Goal: Task Accomplishment & Management: Manage account settings

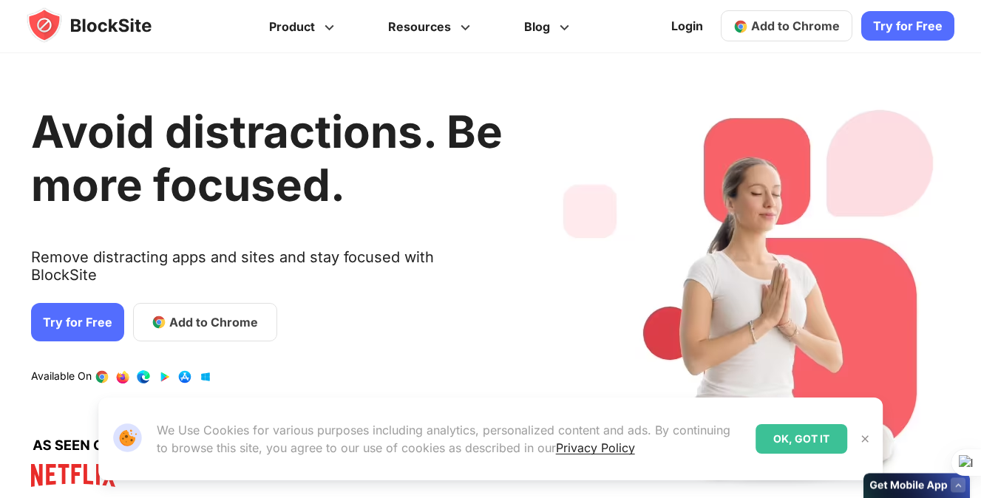
scroll to position [443, 0]
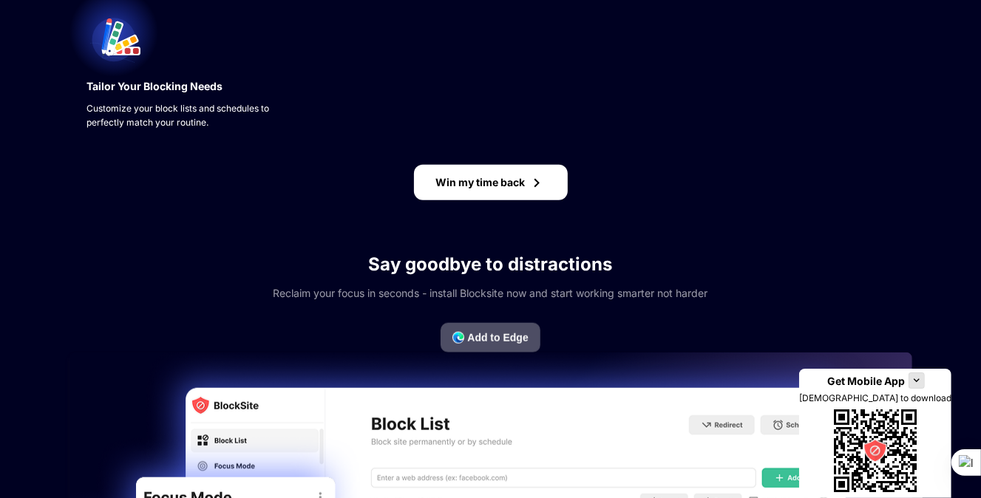
scroll to position [710, 0]
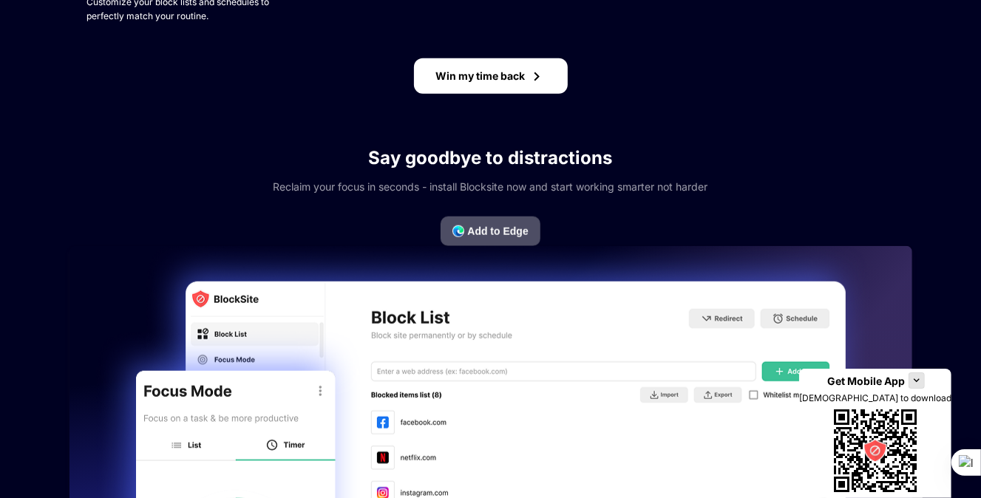
click at [468, 261] on div "Your Top Distractions Jul 17 - Aug 16 Here are the top 5 sites stealing your ti…" at bounding box center [490, 295] width 843 height 2091
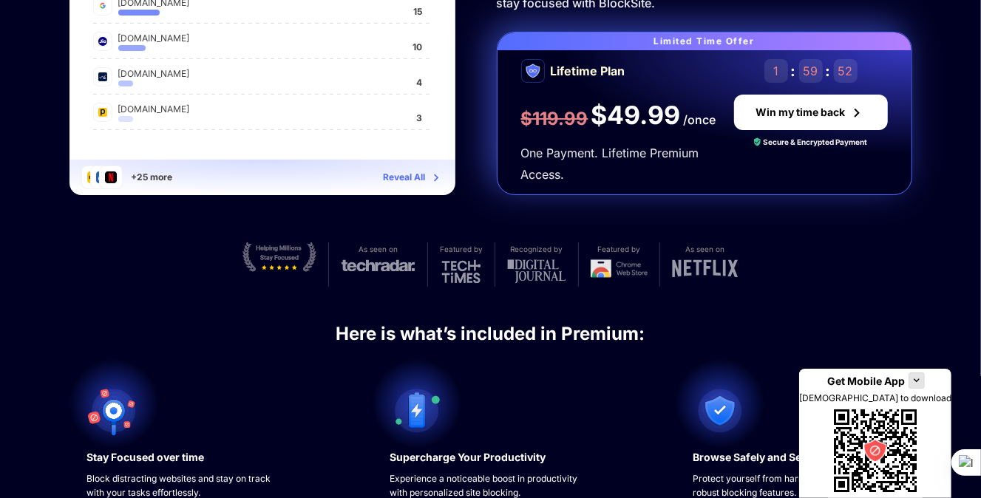
scroll to position [779, 0]
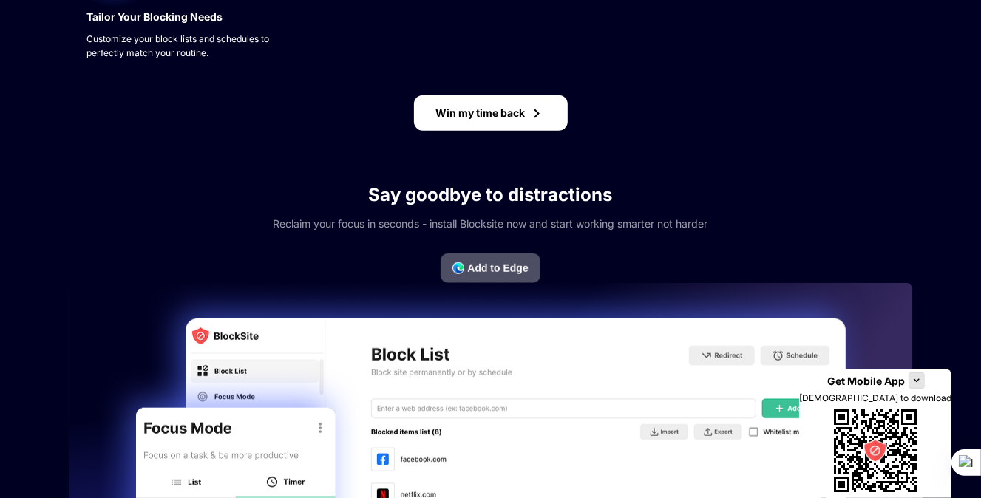
click at [489, 267] on span "Add to Edge" at bounding box center [497, 268] width 61 height 12
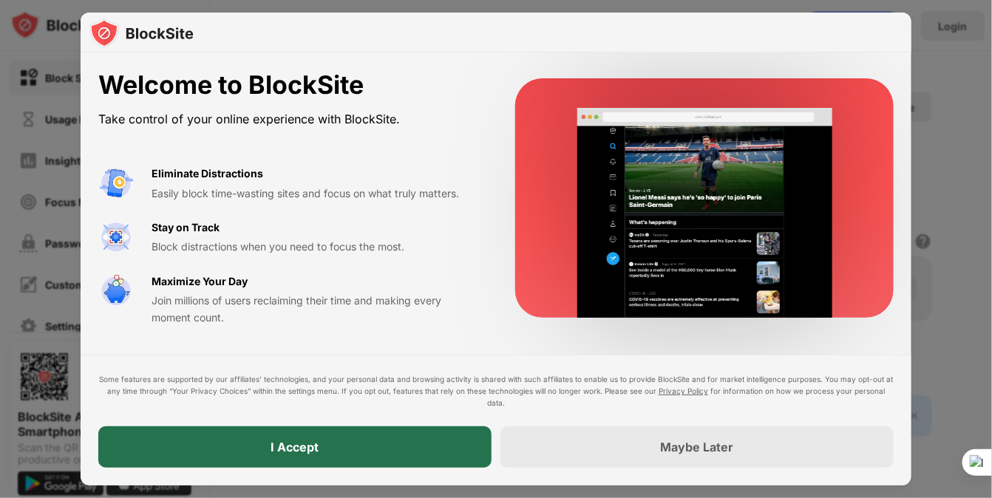
click at [352, 457] on div "I Accept" at bounding box center [294, 446] width 393 height 41
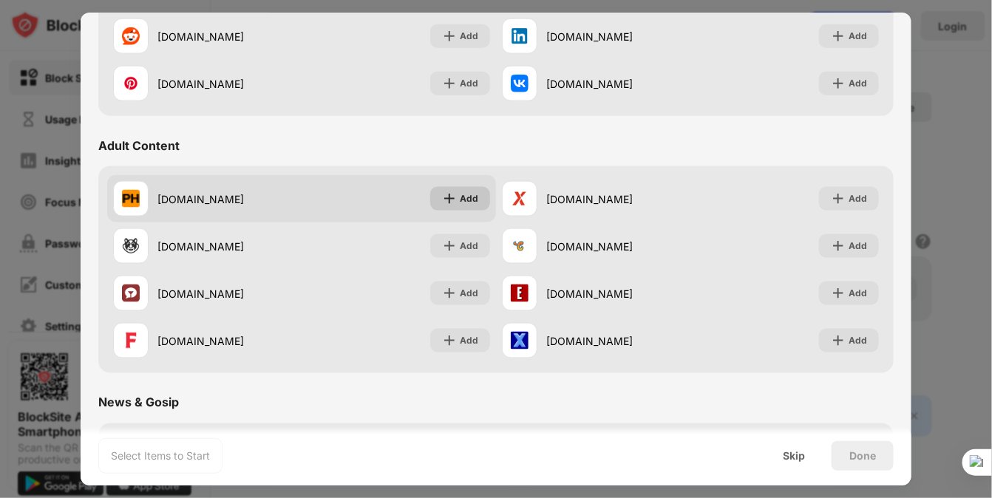
scroll to position [591, 0]
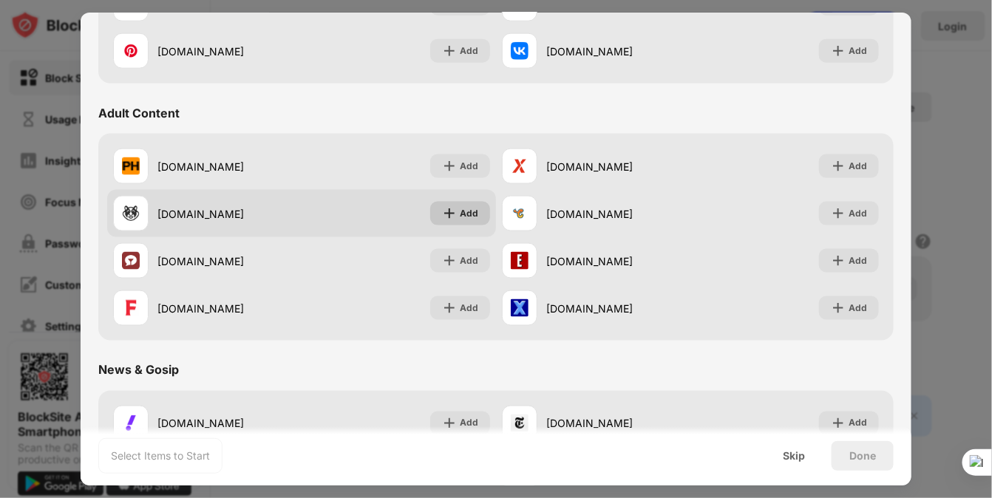
click at [460, 207] on div "Add" at bounding box center [469, 213] width 18 height 15
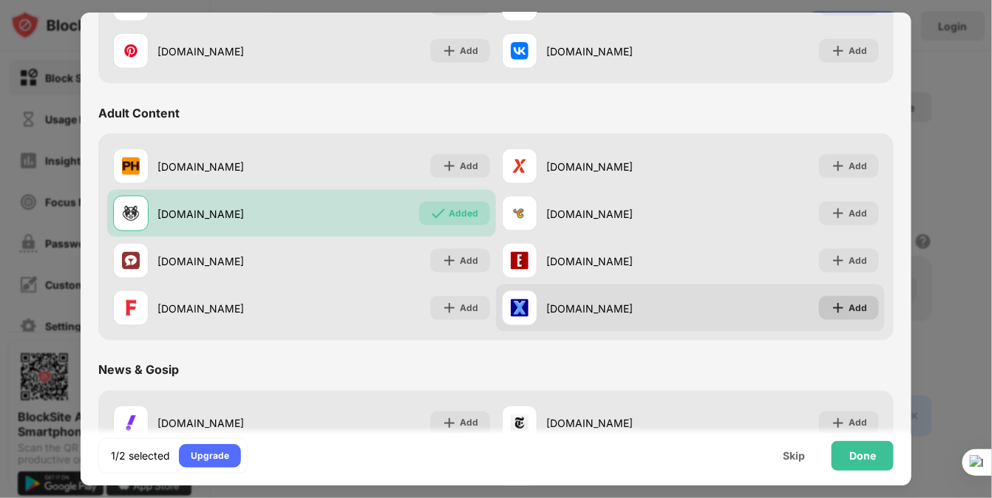
click at [851, 311] on div "Add" at bounding box center [857, 308] width 18 height 15
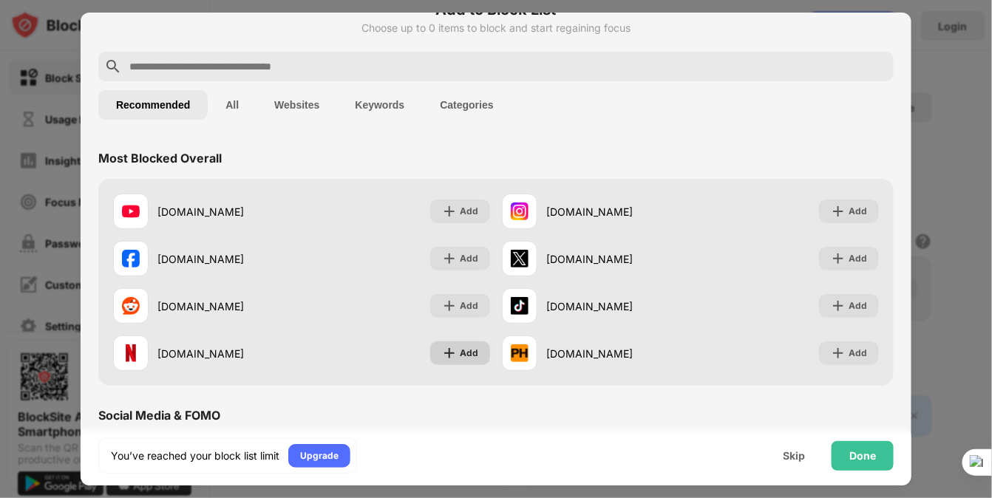
scroll to position [0, 0]
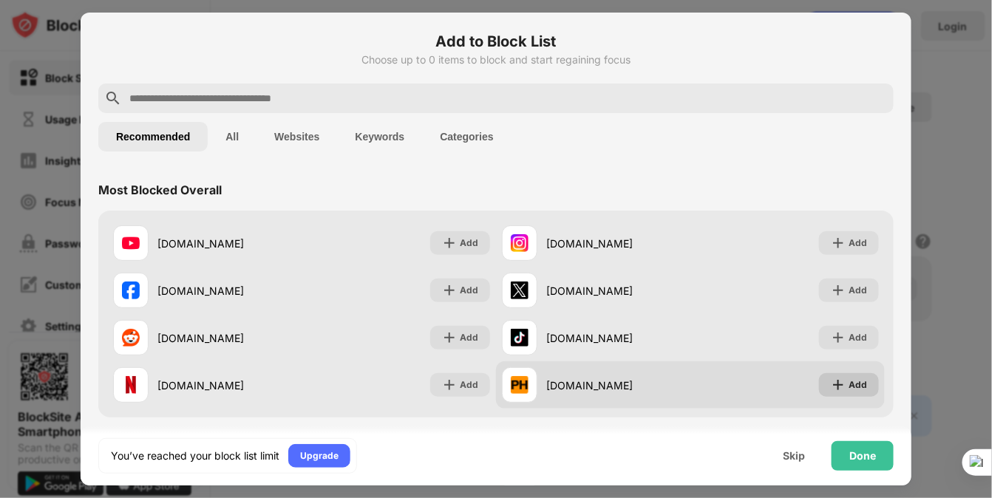
click at [835, 389] on div "Add" at bounding box center [849, 385] width 60 height 24
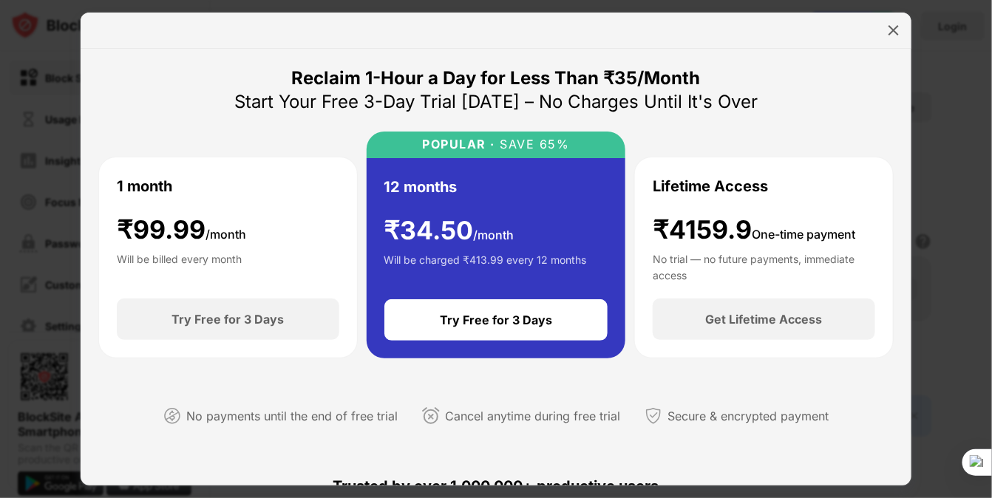
click at [254, 237] on div "1 month ₹ 99.99 /month Will be billed every month" at bounding box center [228, 228] width 222 height 106
click at [143, 248] on div "₹ 99.99 /month Will be billed every month" at bounding box center [181, 248] width 129 height 66
click at [902, 30] on div at bounding box center [894, 30] width 24 height 24
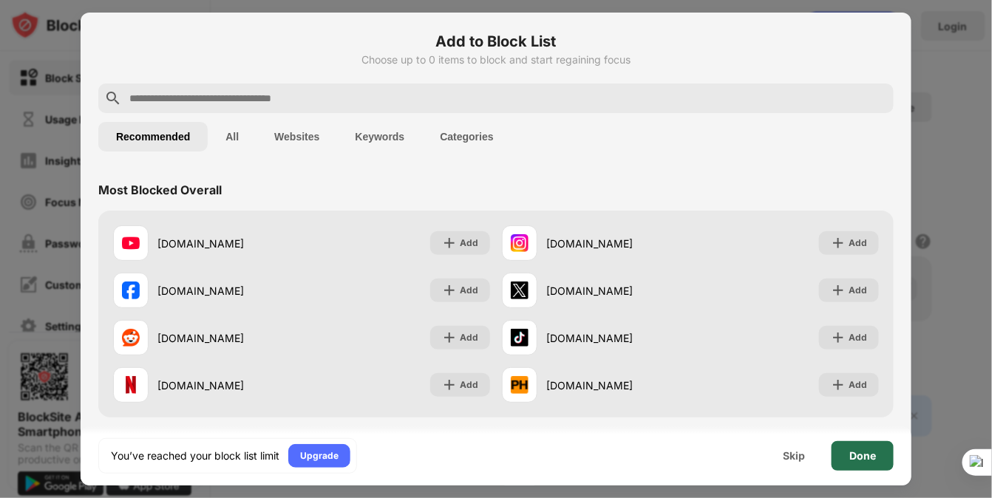
click at [865, 463] on div "Done" at bounding box center [862, 456] width 62 height 30
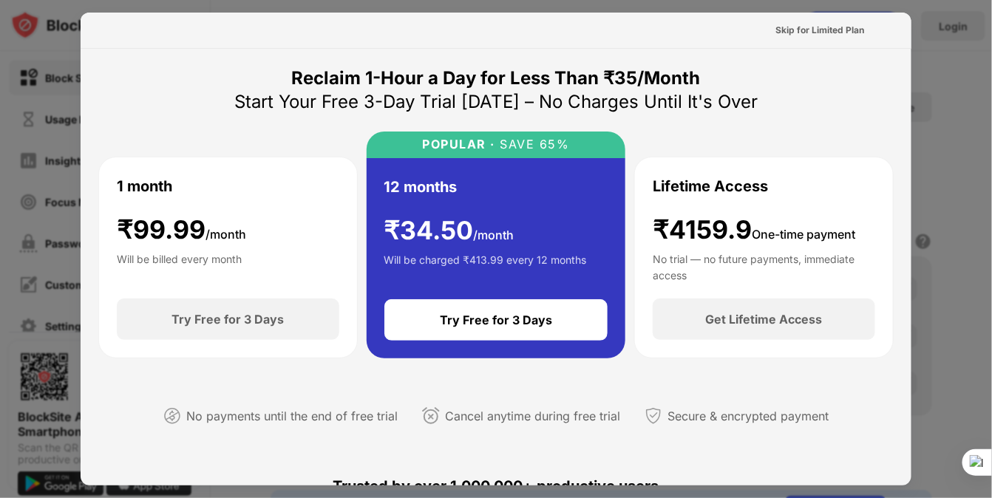
click at [942, 84] on div at bounding box center [496, 249] width 992 height 498
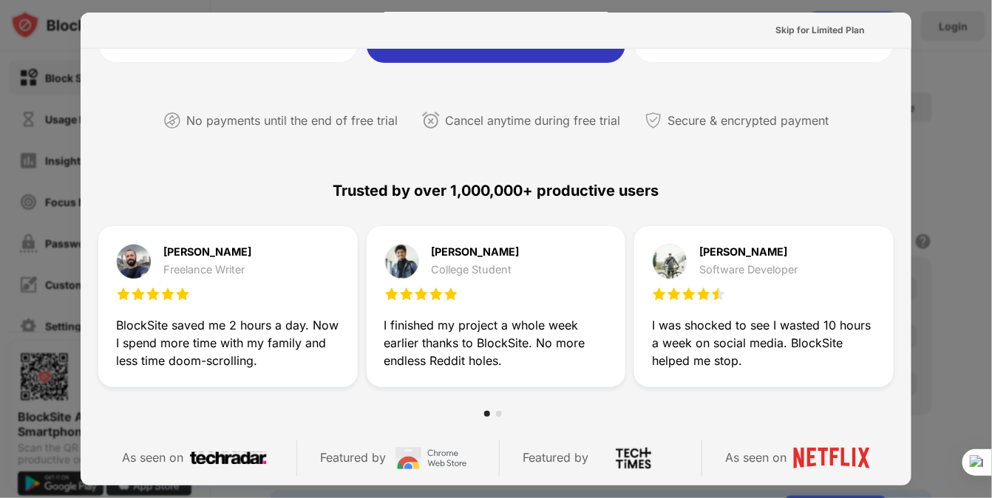
scroll to position [720, 0]
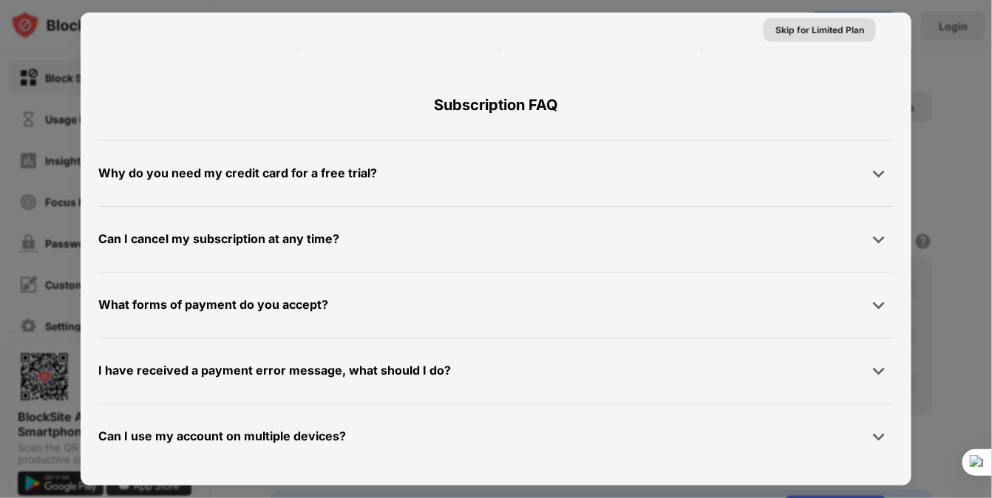
click at [827, 35] on div "Skip for Limited Plan" at bounding box center [819, 30] width 89 height 15
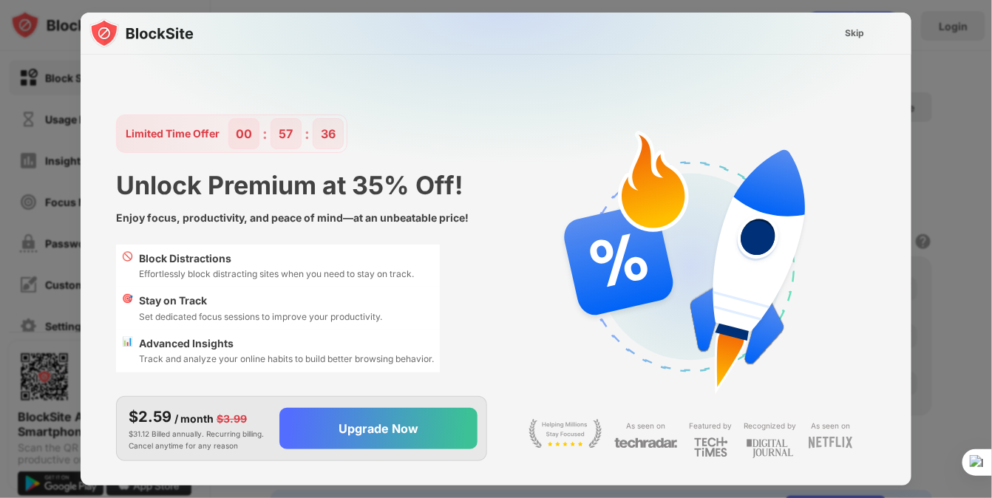
scroll to position [0, 0]
click at [855, 27] on div "Skip" at bounding box center [854, 33] width 19 height 15
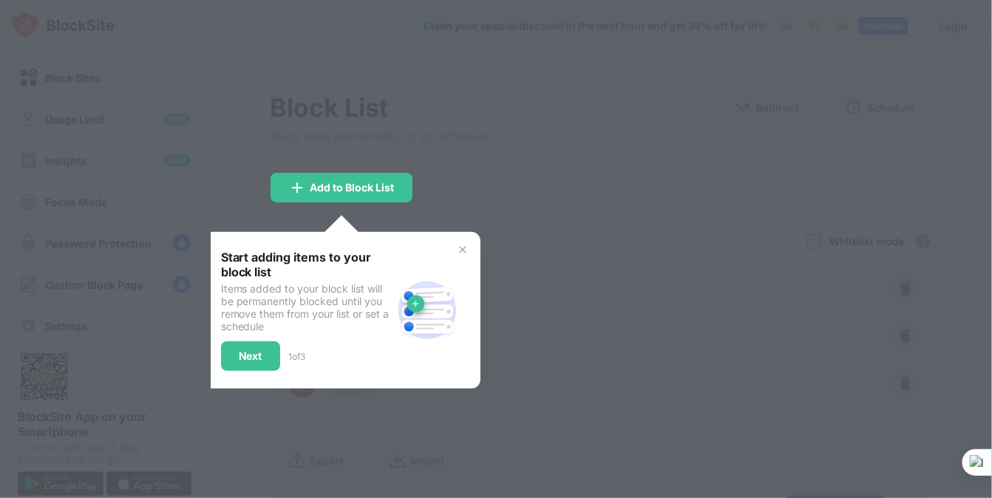
click at [461, 246] on img at bounding box center [463, 250] width 12 height 12
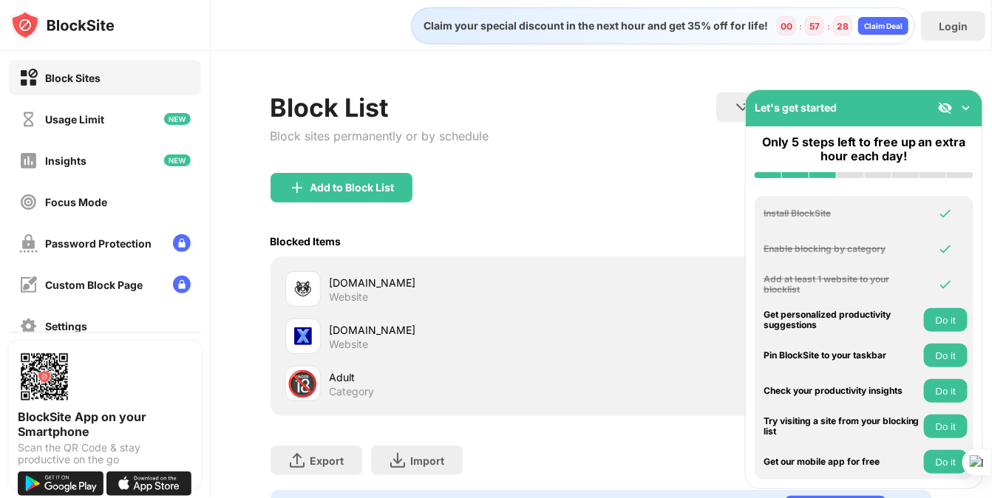
click at [657, 178] on div "Add to Block List" at bounding box center [601, 199] width 662 height 53
click at [962, 105] on img at bounding box center [966, 108] width 15 height 15
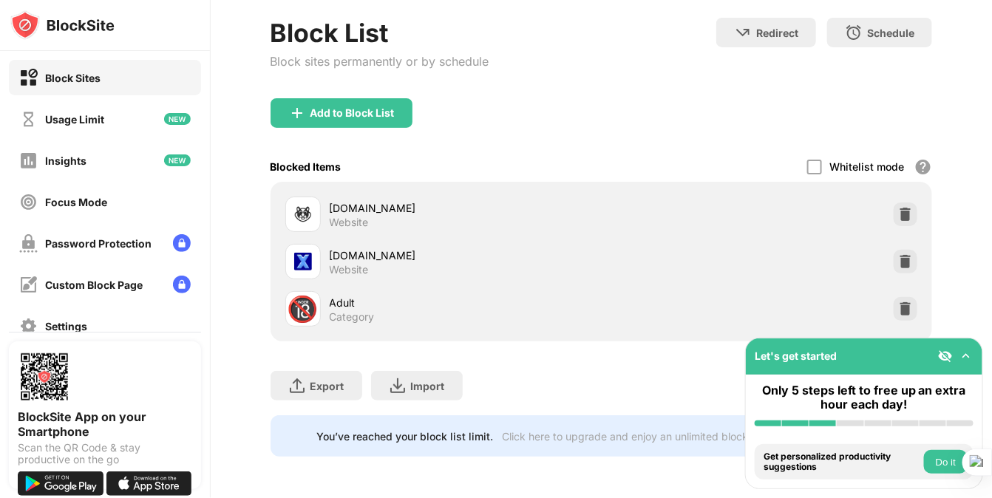
scroll to position [84, 0]
click at [92, 120] on div "Usage Limit" at bounding box center [74, 119] width 59 height 13
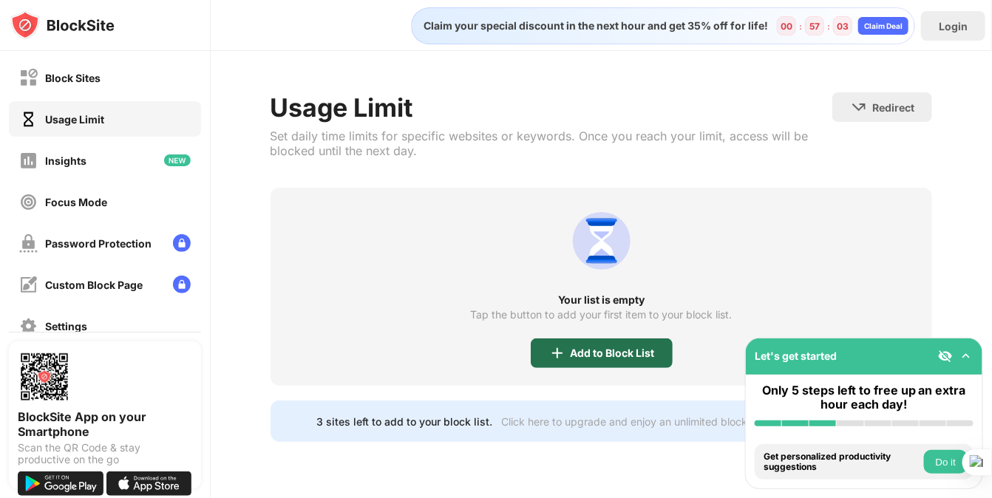
click at [613, 344] on div "Add to Block List" at bounding box center [602, 353] width 142 height 30
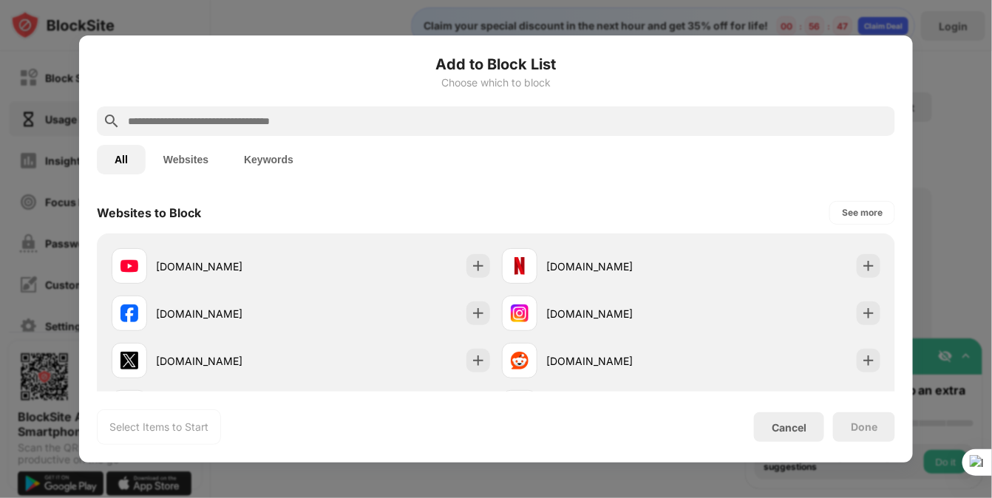
click at [166, 154] on button "Websites" at bounding box center [186, 160] width 81 height 30
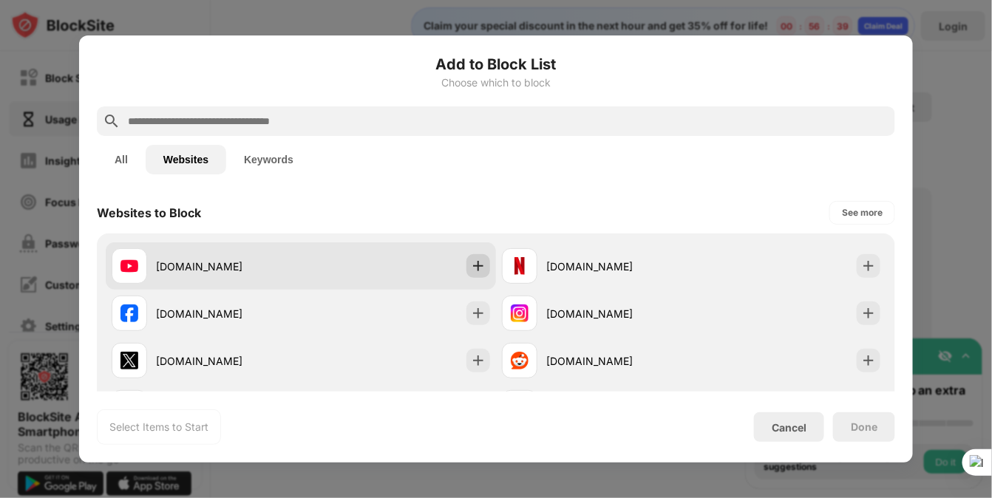
click at [471, 268] on img at bounding box center [478, 266] width 15 height 15
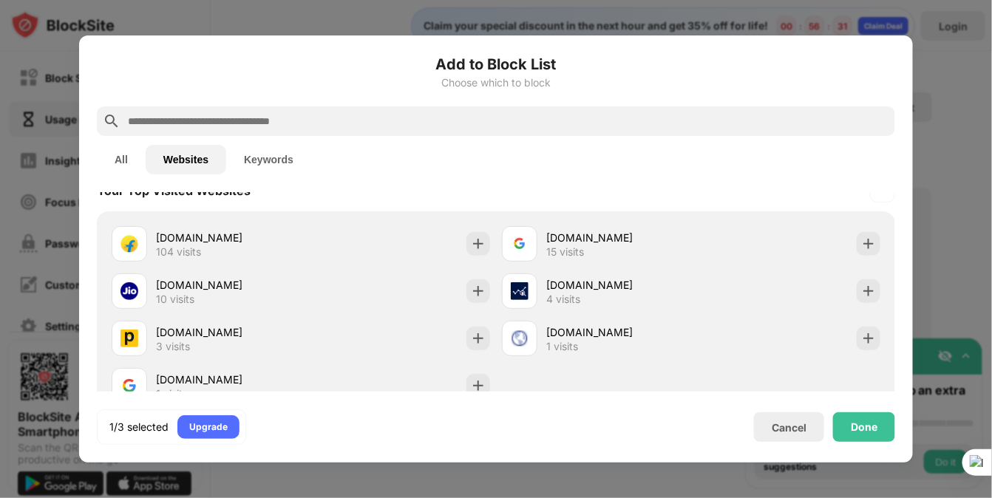
scroll to position [353, 0]
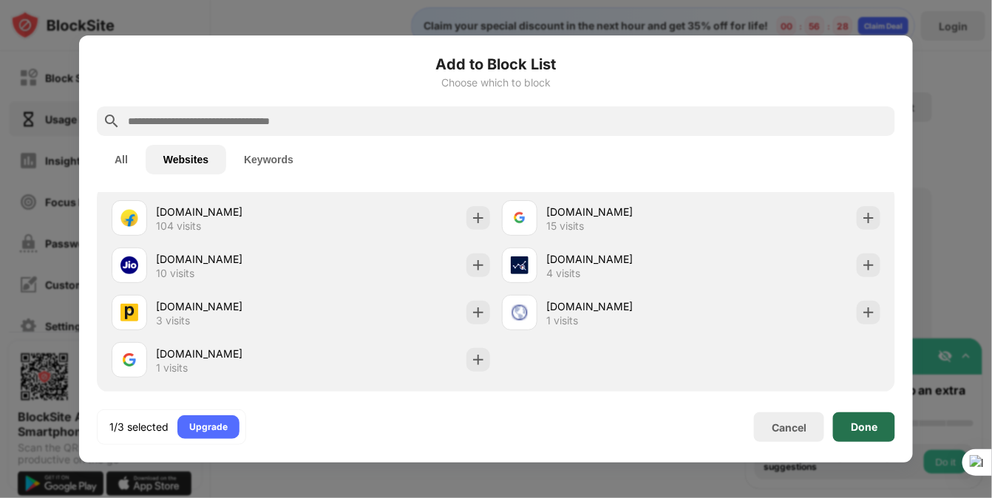
click at [867, 423] on div "Done" at bounding box center [864, 427] width 27 height 12
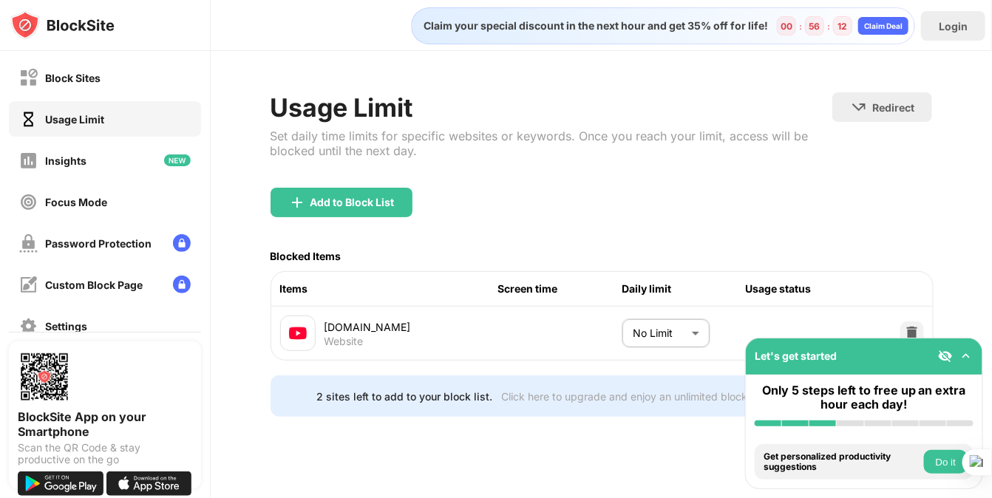
click at [973, 348] on div "Let's get started" at bounding box center [864, 356] width 237 height 36
click at [967, 355] on img at bounding box center [966, 356] width 15 height 15
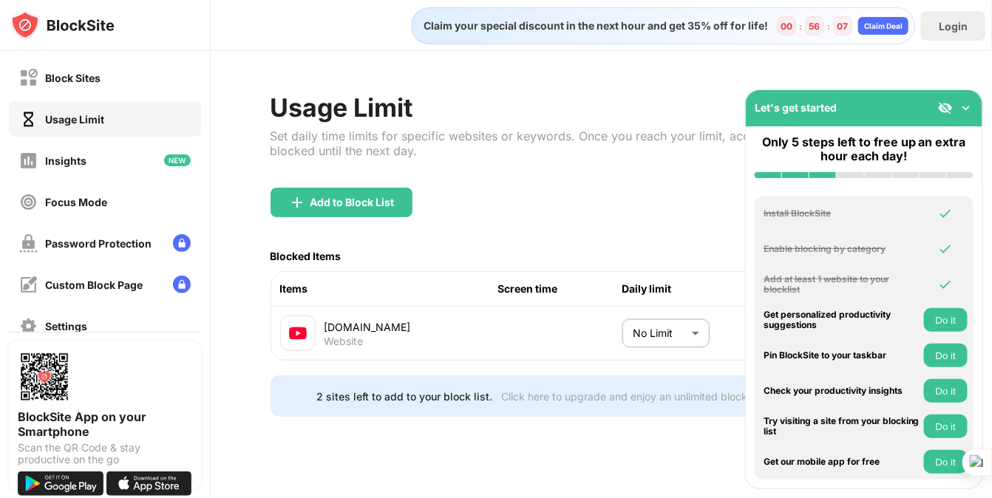
click at [669, 245] on div "Blocked Items" at bounding box center [601, 256] width 662 height 30
click at [951, 459] on button "Do it" at bounding box center [946, 462] width 44 height 24
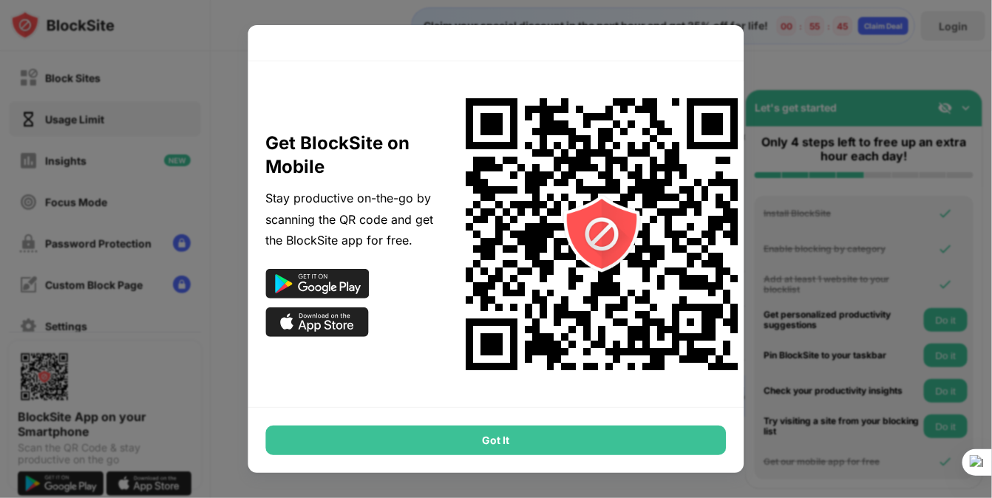
click at [633, 440] on div "Got It" at bounding box center [496, 441] width 460 height 30
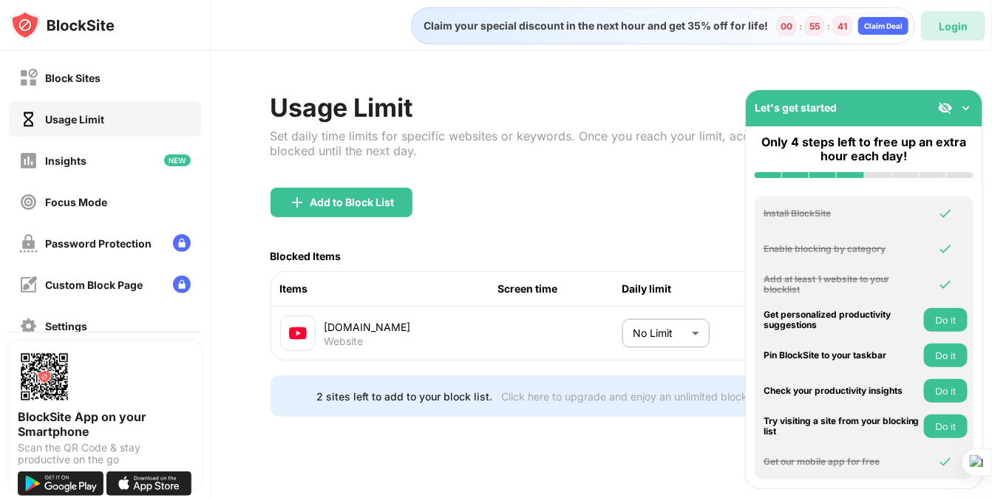
click at [971, 20] on div "Login" at bounding box center [953, 26] width 64 height 30
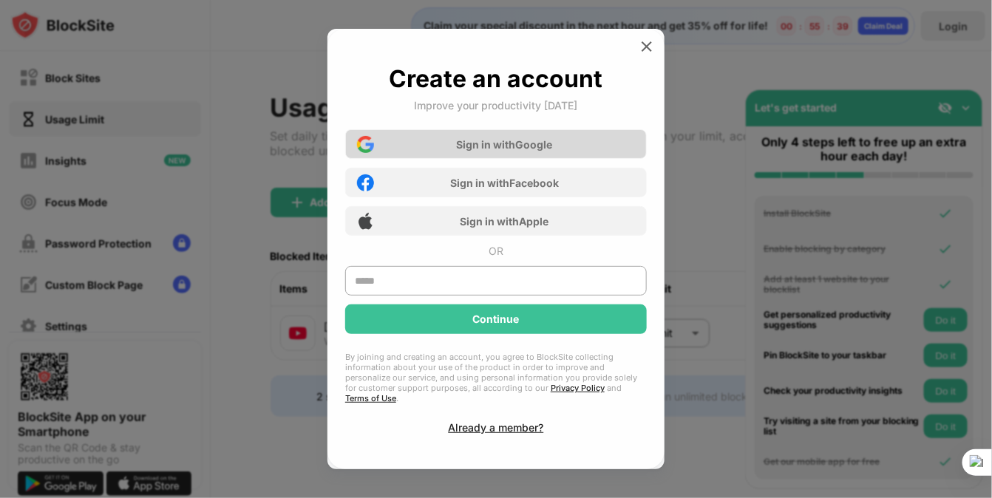
click at [560, 150] on div "Sign in with Google" at bounding box center [496, 144] width 302 height 30
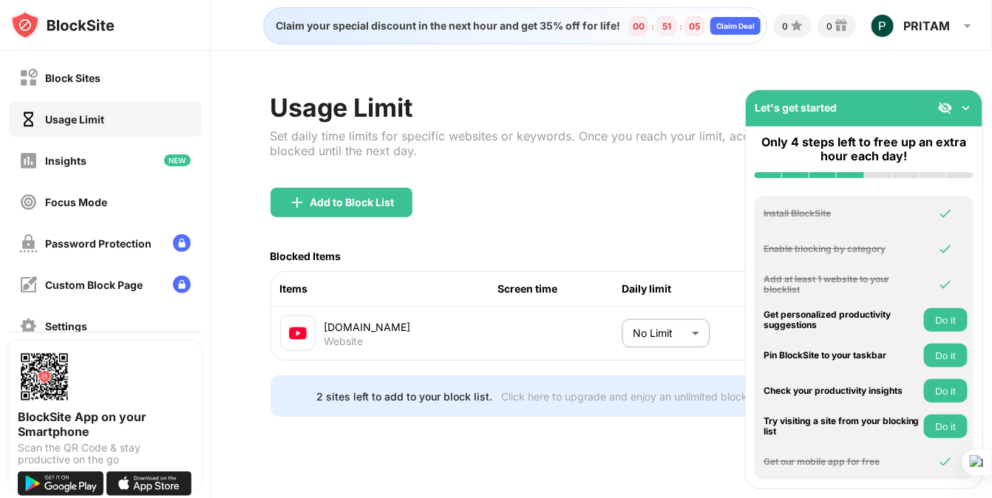
click at [967, 109] on img at bounding box center [966, 108] width 15 height 15
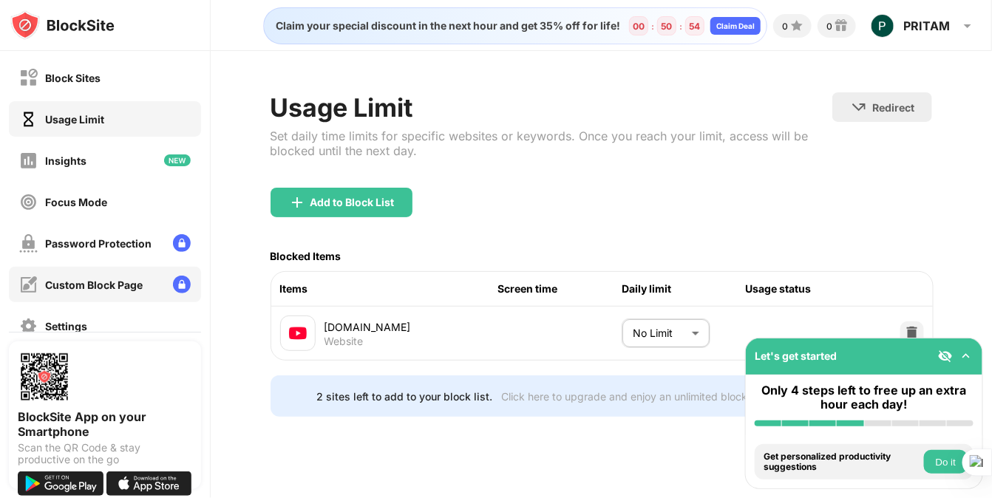
click at [147, 278] on div "Custom Block Page" at bounding box center [105, 284] width 192 height 35
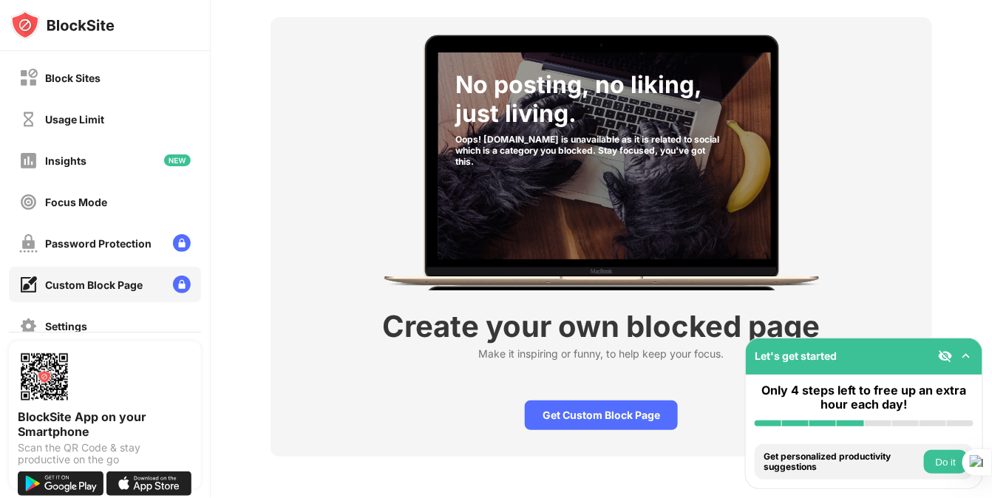
scroll to position [86, 0]
click at [591, 401] on div "Get Custom Block Page" at bounding box center [601, 416] width 153 height 30
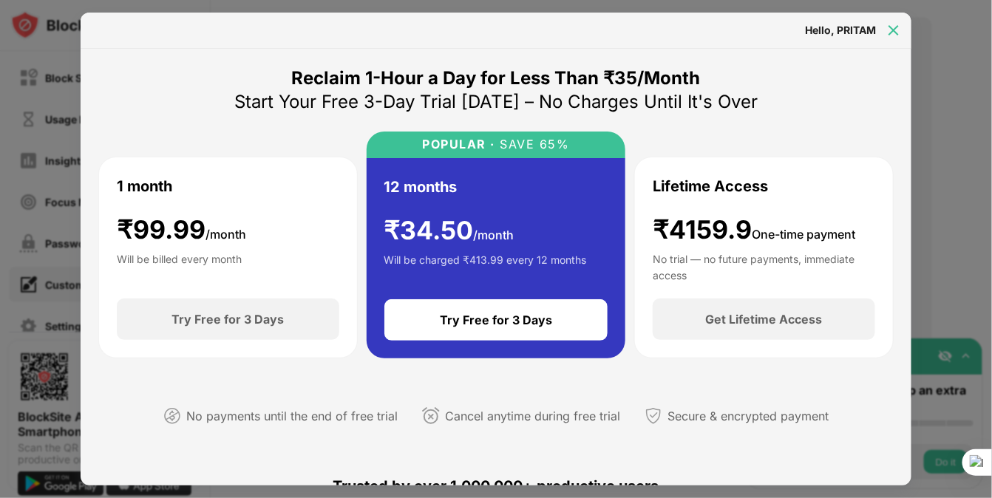
click at [894, 27] on img at bounding box center [893, 30] width 15 height 15
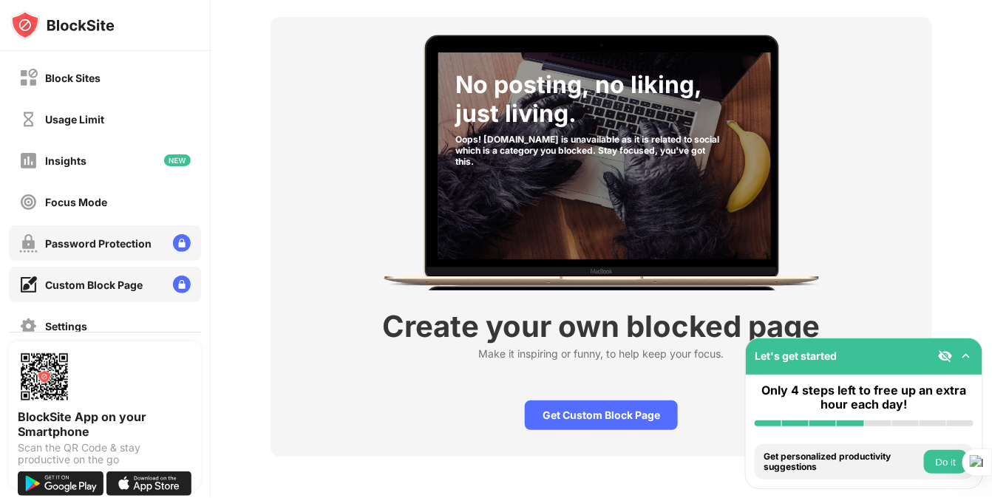
click at [112, 240] on div "Password Protection" at bounding box center [98, 243] width 106 height 13
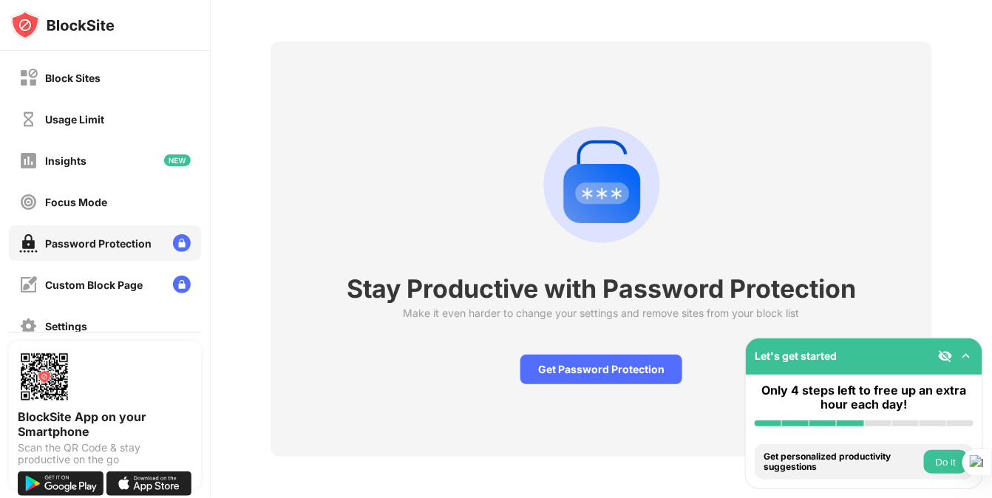
scroll to position [62, 0]
click at [561, 365] on div "Get Password Protection" at bounding box center [601, 370] width 162 height 30
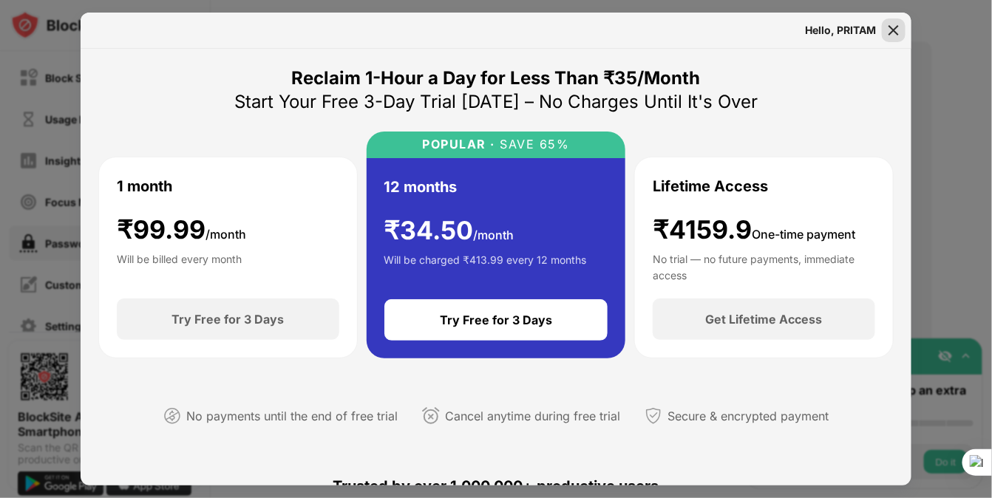
click at [884, 33] on div at bounding box center [894, 30] width 24 height 24
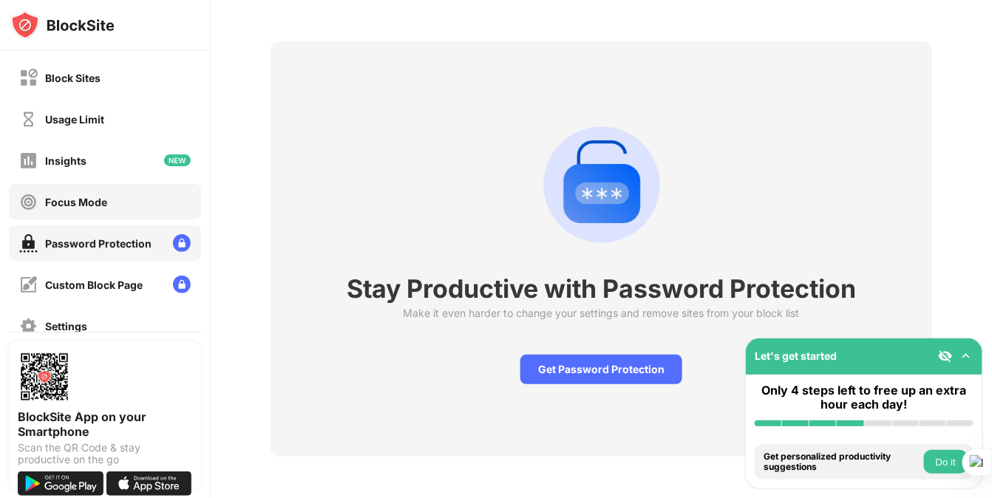
click at [102, 199] on div "Focus Mode" at bounding box center [76, 202] width 62 height 13
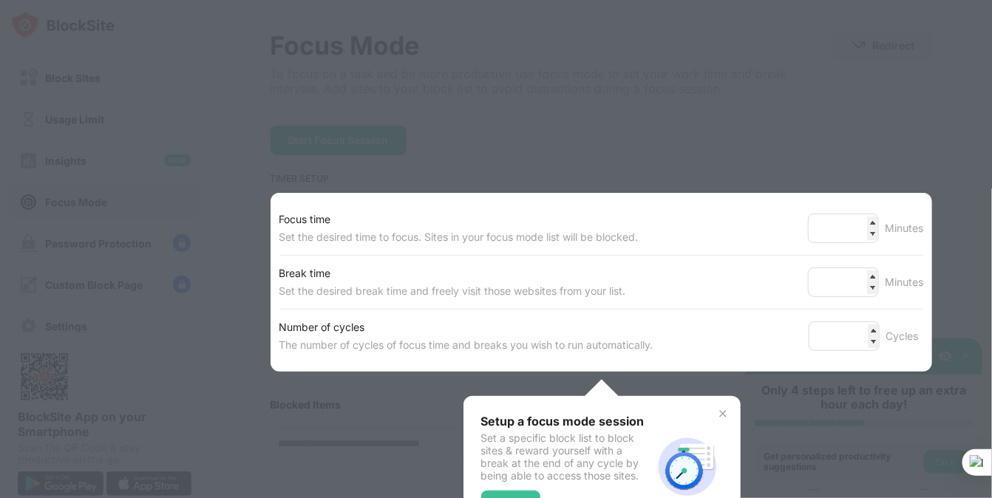
scroll to position [86, 0]
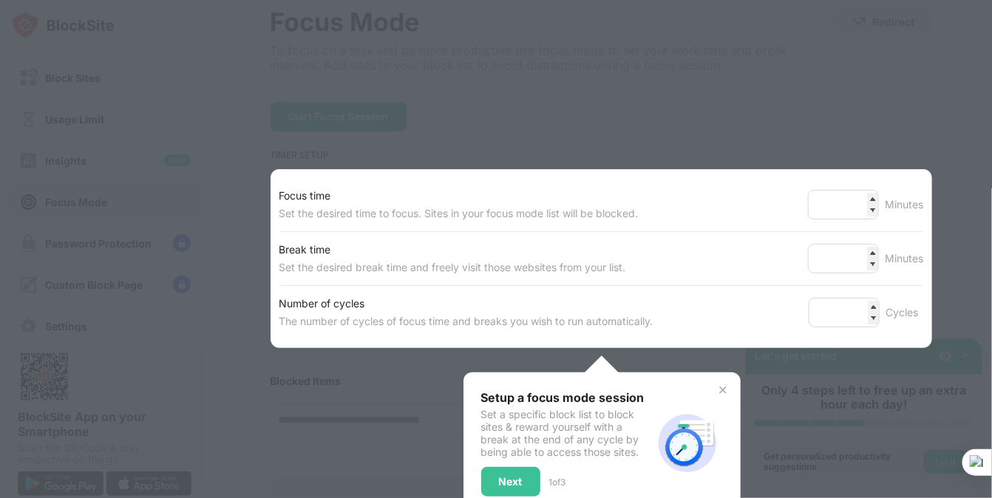
click at [441, 154] on div at bounding box center [496, 249] width 992 height 498
click at [719, 384] on img at bounding box center [723, 390] width 12 height 12
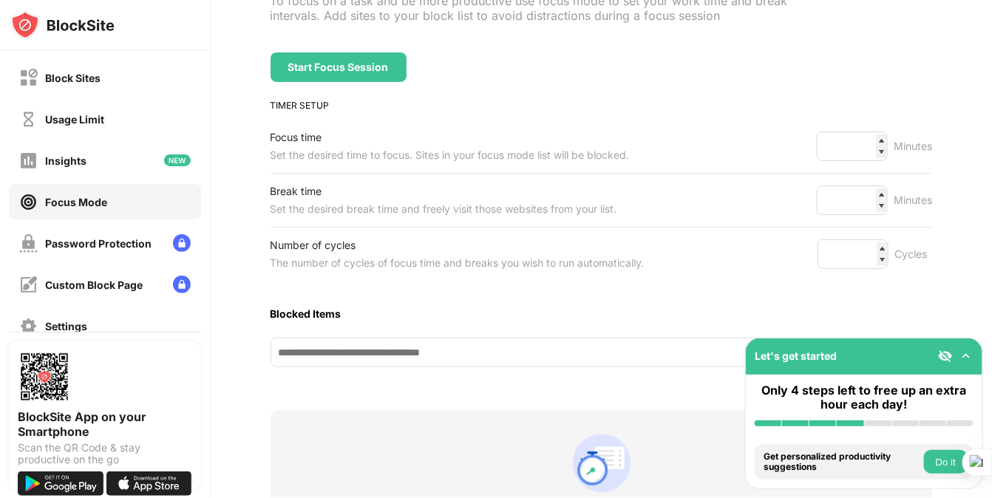
scroll to position [160, 0]
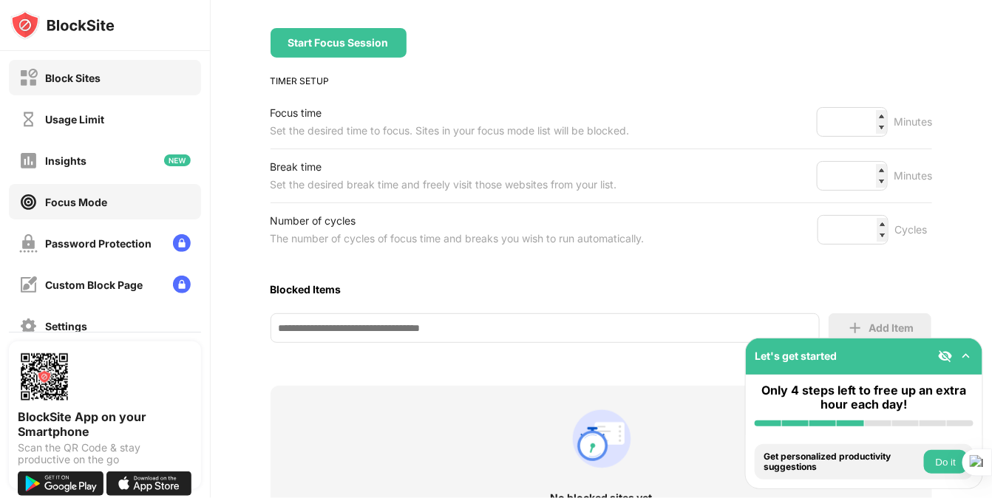
click at [125, 81] on div "Block Sites" at bounding box center [105, 77] width 192 height 35
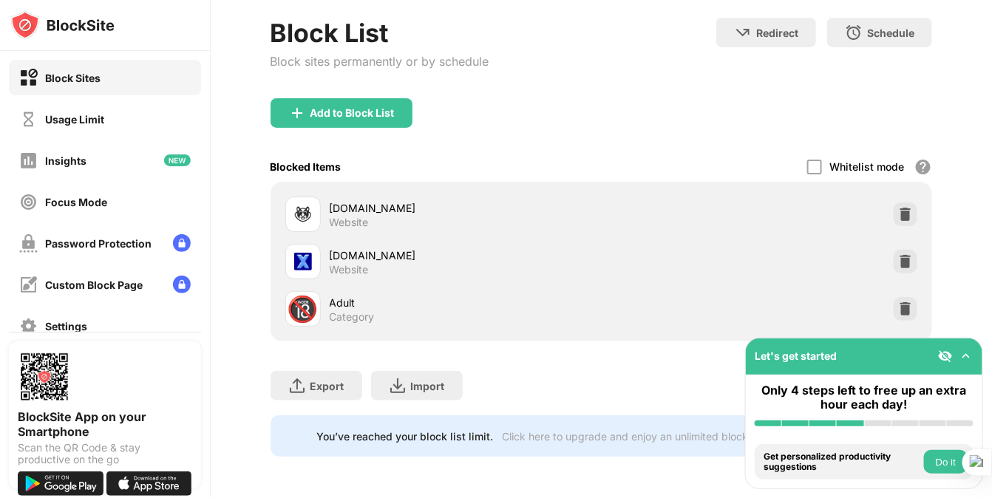
scroll to position [84, 0]
click at [691, 430] on div "Click here to upgrade and enjoy an unlimited block list." at bounding box center [634, 436] width 265 height 13
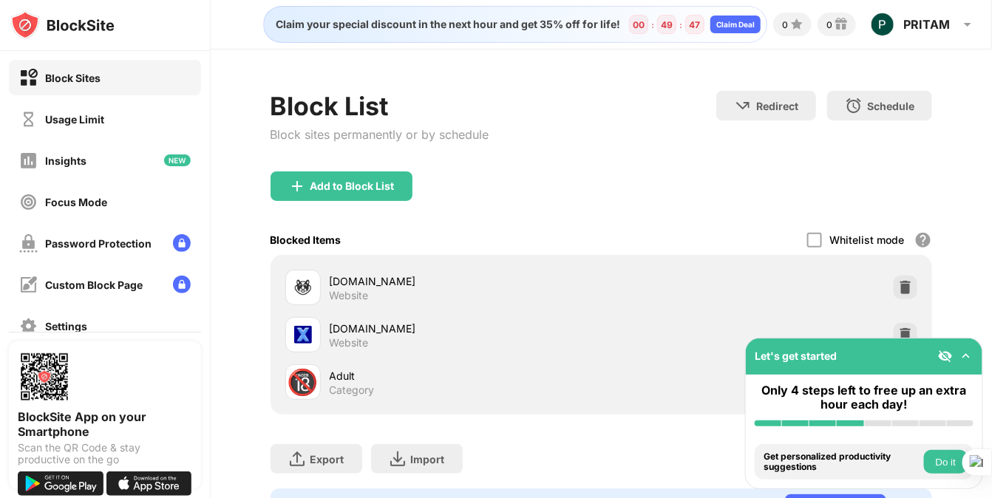
scroll to position [0, 0]
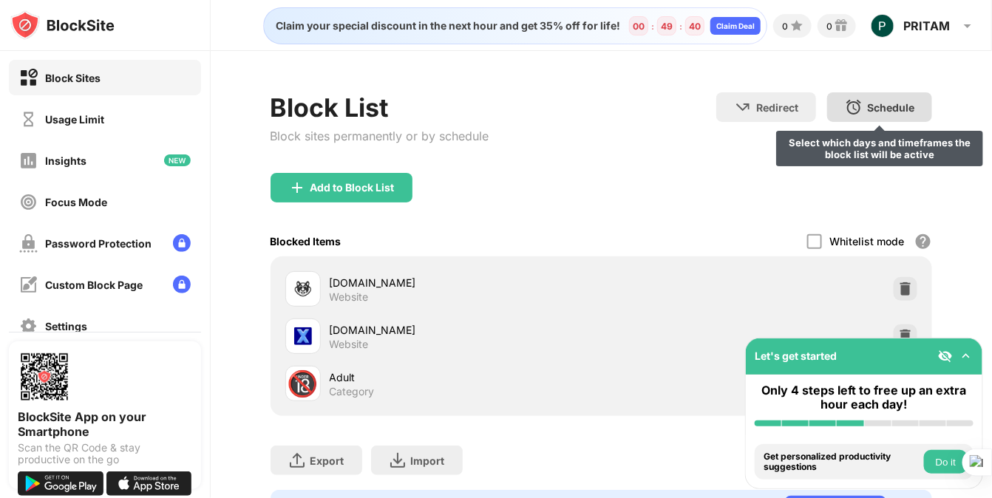
click at [887, 109] on div "Schedule" at bounding box center [890, 107] width 47 height 13
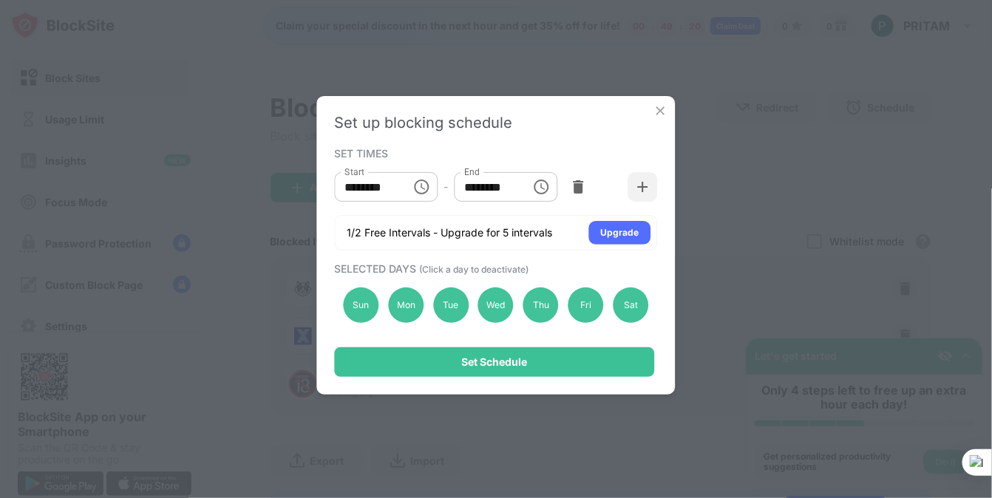
click at [425, 194] on icon "Choose time, selected time is 10:00 AM" at bounding box center [421, 187] width 18 height 18
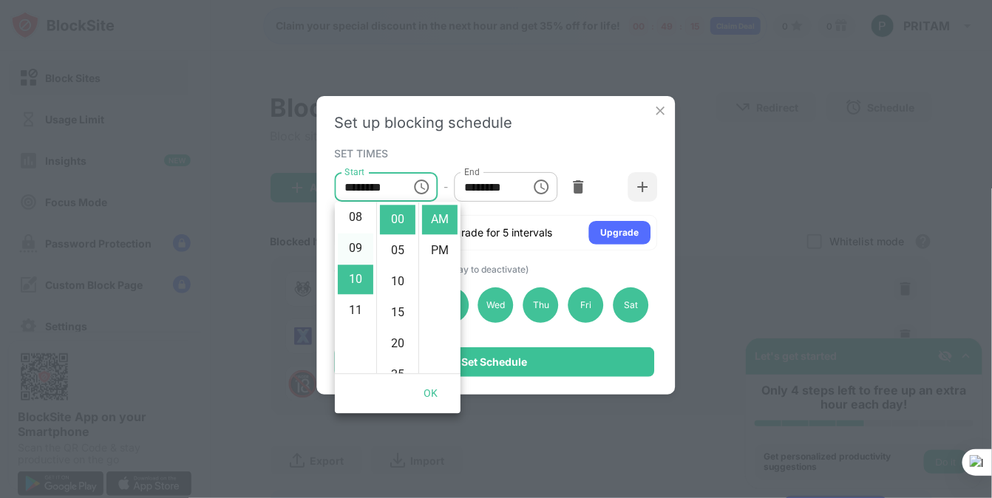
scroll to position [341, 0]
click at [356, 220] on li "11" at bounding box center [355, 220] width 35 height 30
type input "********"
click at [439, 226] on li "AM" at bounding box center [439, 220] width 35 height 30
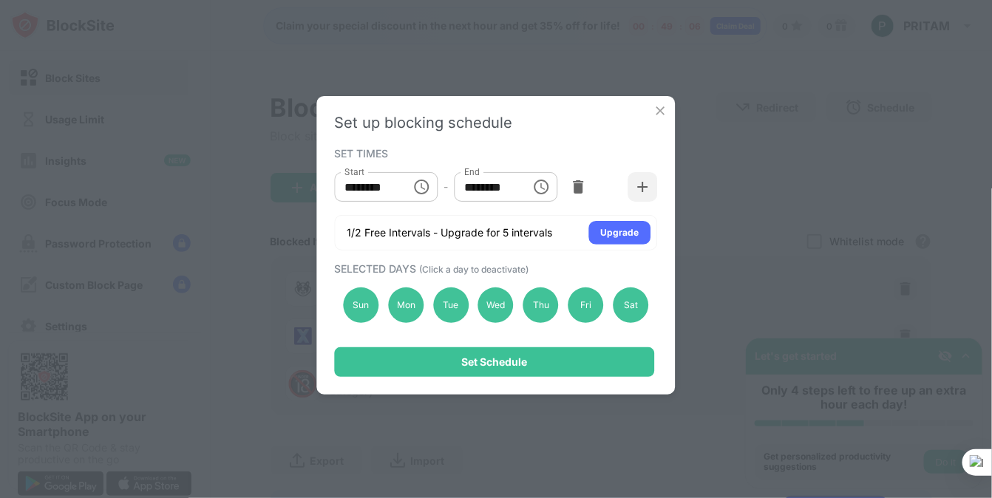
click at [537, 191] on icon "Choose time, selected time is 1:00 PM" at bounding box center [541, 187] width 18 height 18
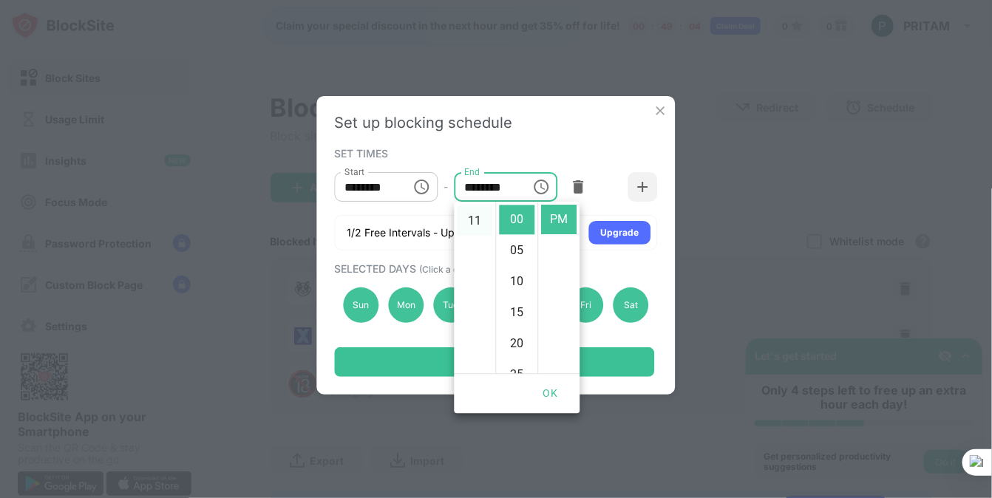
click at [479, 219] on li "11" at bounding box center [474, 220] width 35 height 30
click at [508, 217] on li "55" at bounding box center [517, 220] width 35 height 30
type input "********"
click at [561, 222] on li "PM" at bounding box center [559, 220] width 35 height 30
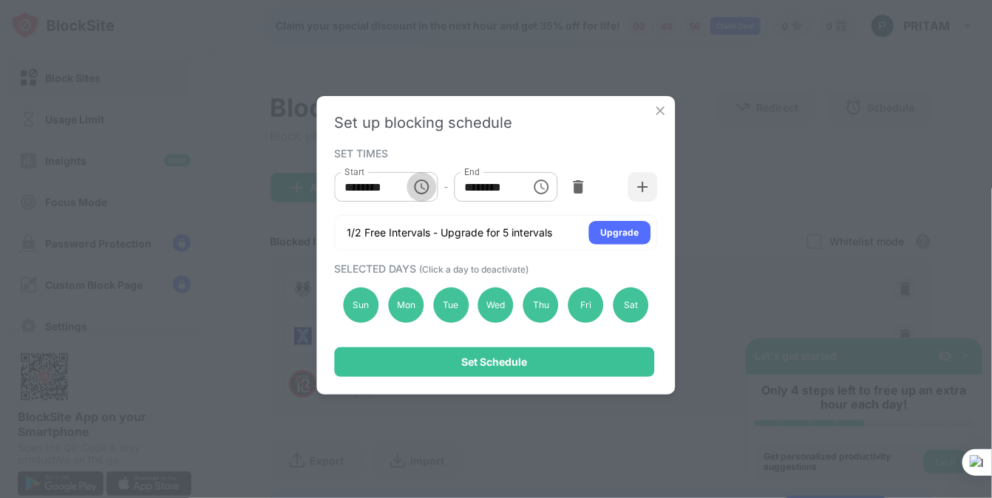
click at [423, 193] on icon "Choose time, selected time is 11:00 AM" at bounding box center [421, 187] width 15 height 15
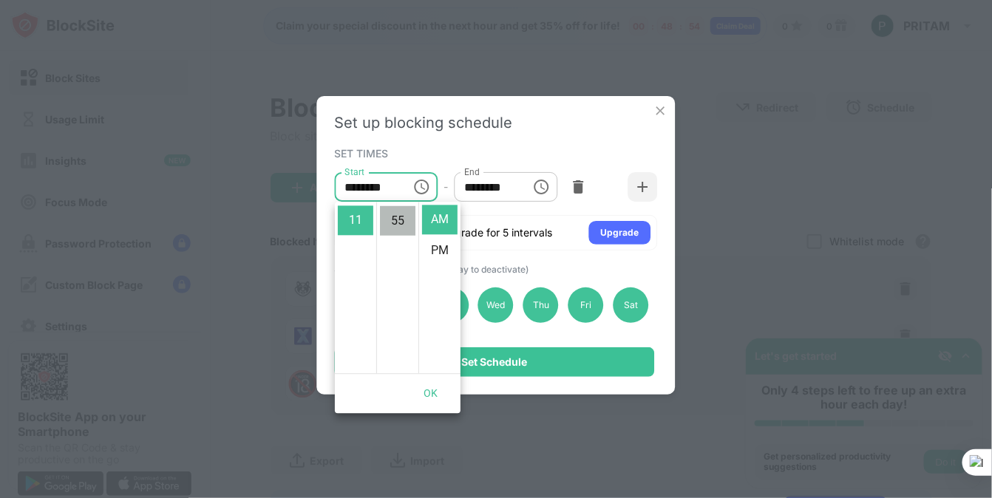
click at [401, 222] on li "55" at bounding box center [397, 220] width 35 height 30
type input "********"
click at [449, 225] on li "AM" at bounding box center [439, 220] width 35 height 30
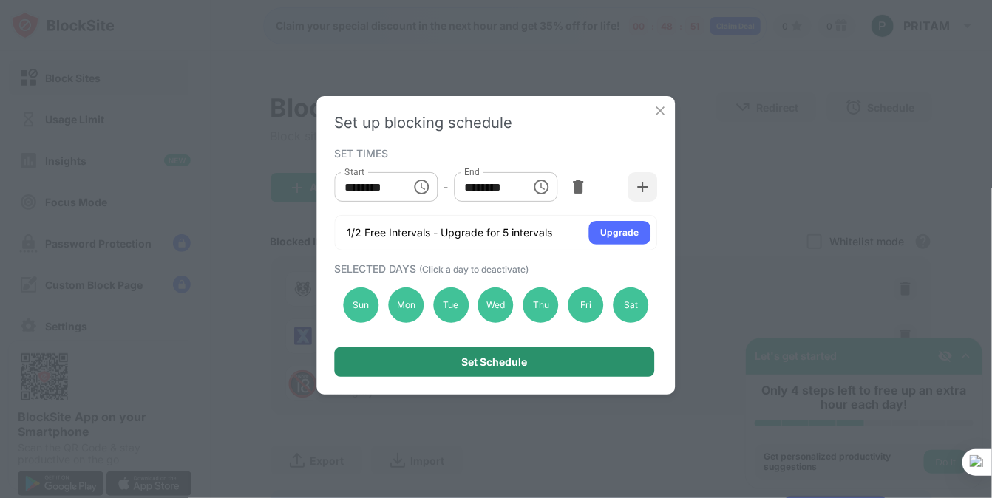
click at [582, 364] on div "Set Schedule" at bounding box center [495, 362] width 320 height 30
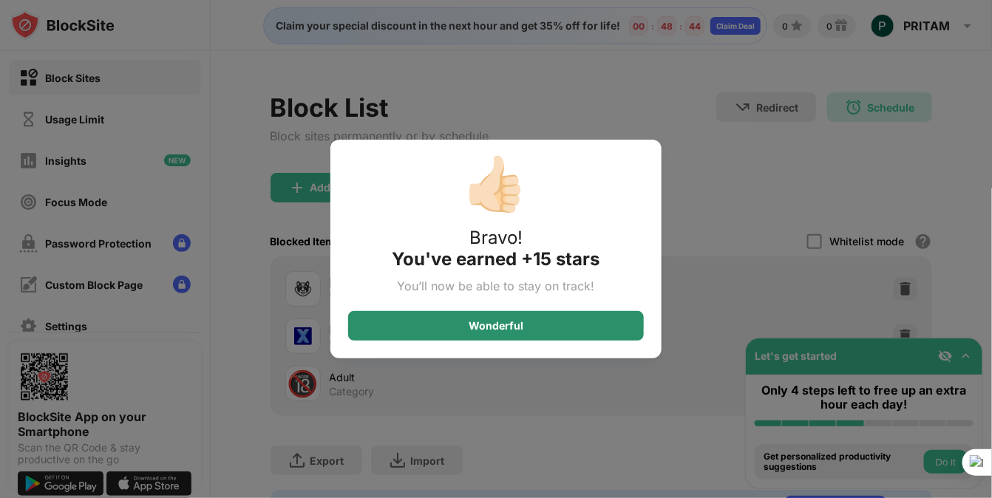
click at [498, 324] on div "Wonderful" at bounding box center [496, 326] width 55 height 12
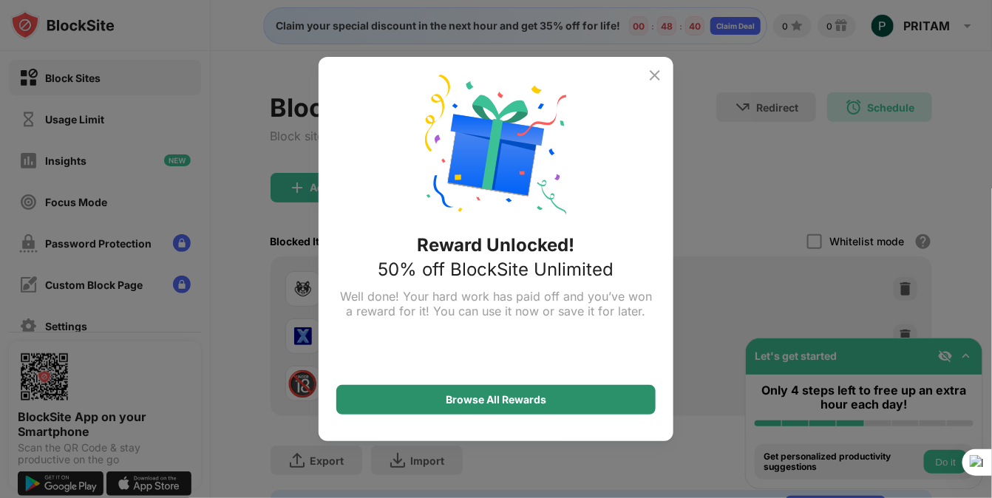
click at [488, 402] on div "Browse All Rewards" at bounding box center [496, 400] width 101 height 12
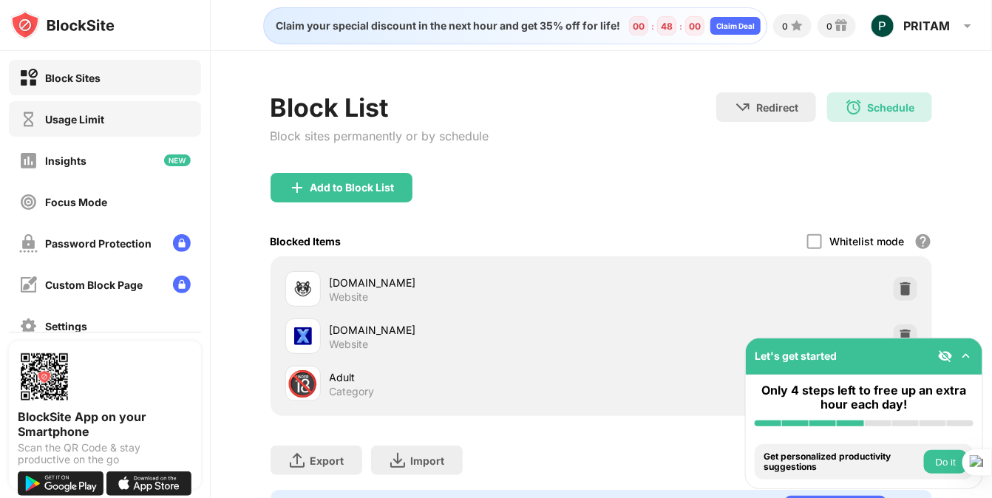
click at [72, 118] on div "Usage Limit" at bounding box center [74, 119] width 59 height 13
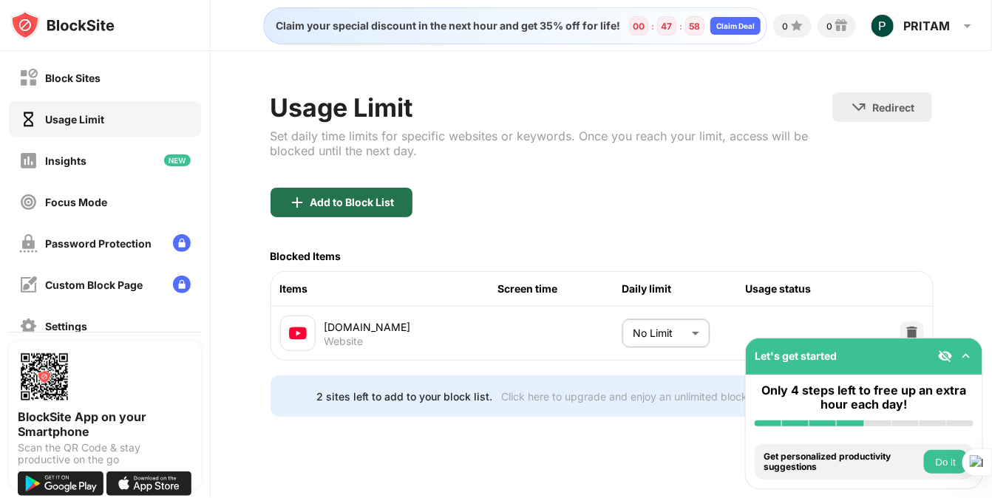
click at [396, 205] on div "Add to Block List" at bounding box center [341, 203] width 142 height 30
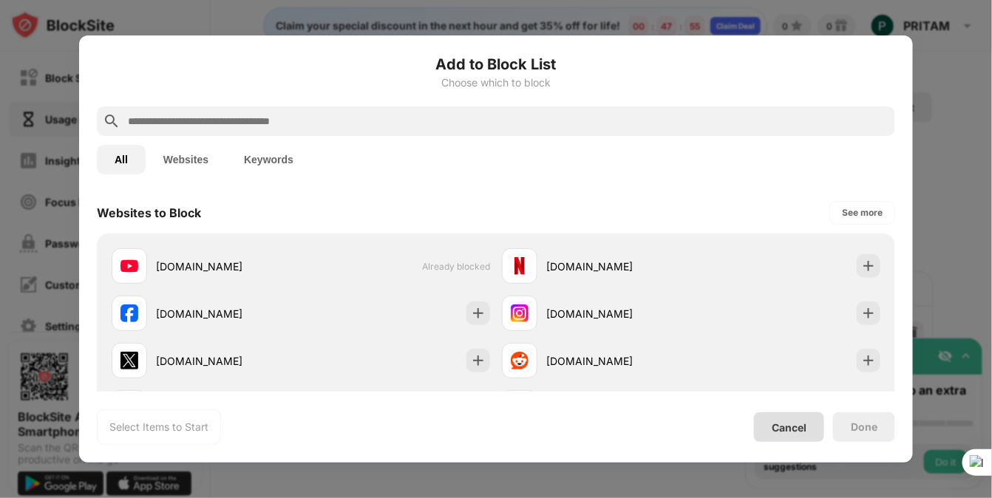
click at [815, 435] on div "Cancel" at bounding box center [789, 427] width 70 height 30
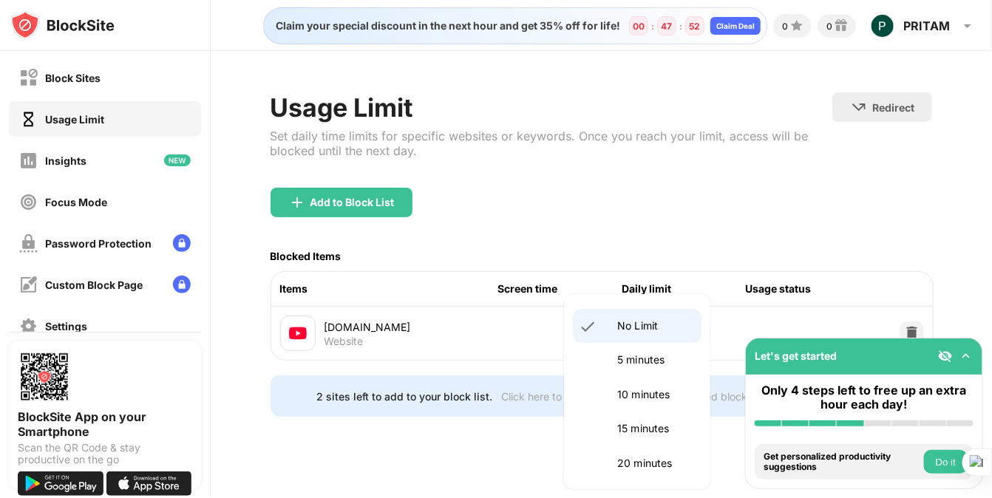
click at [668, 333] on body "Block Sites Usage Limit Insights Focus Mode Password Protection Custom Block Pa…" at bounding box center [496, 249] width 992 height 498
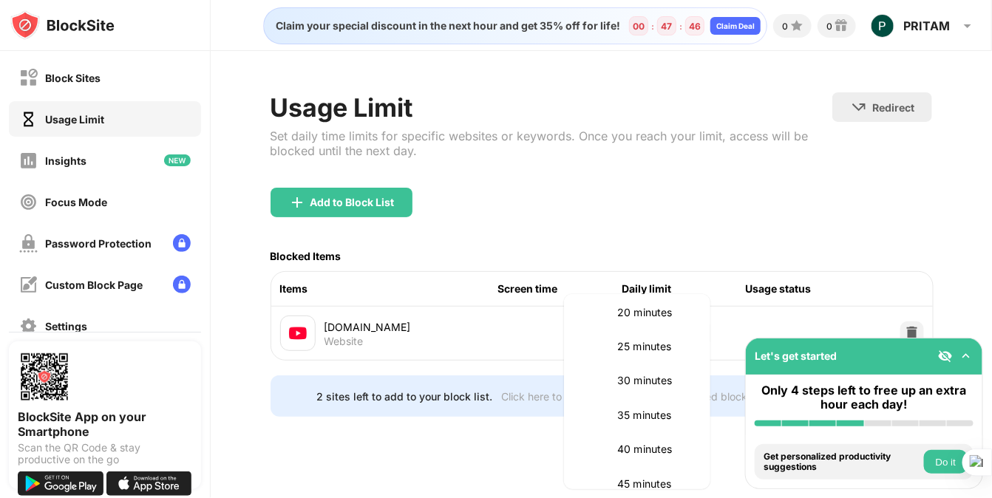
scroll to position [222, 0]
click at [631, 319] on li "30 minutes" at bounding box center [637, 310] width 129 height 34
type input "**"
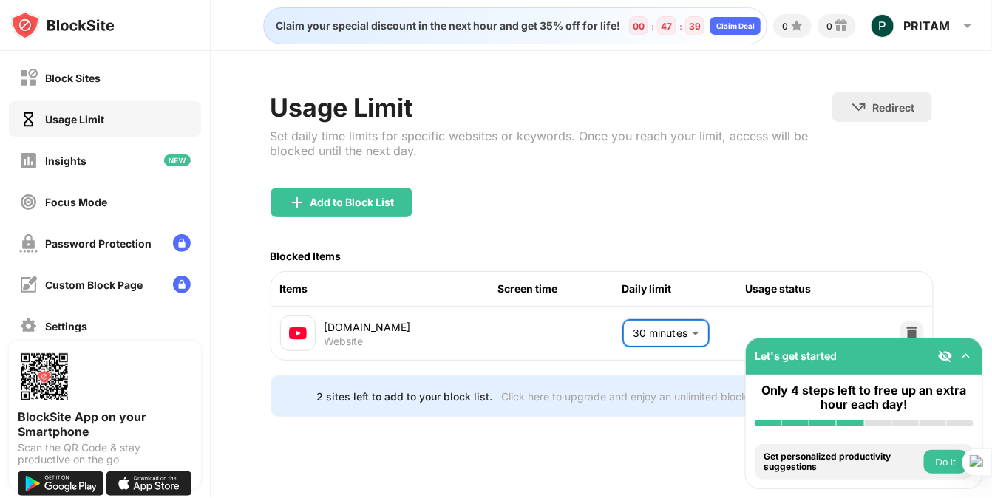
click at [941, 469] on button "Do it" at bounding box center [946, 462] width 44 height 24
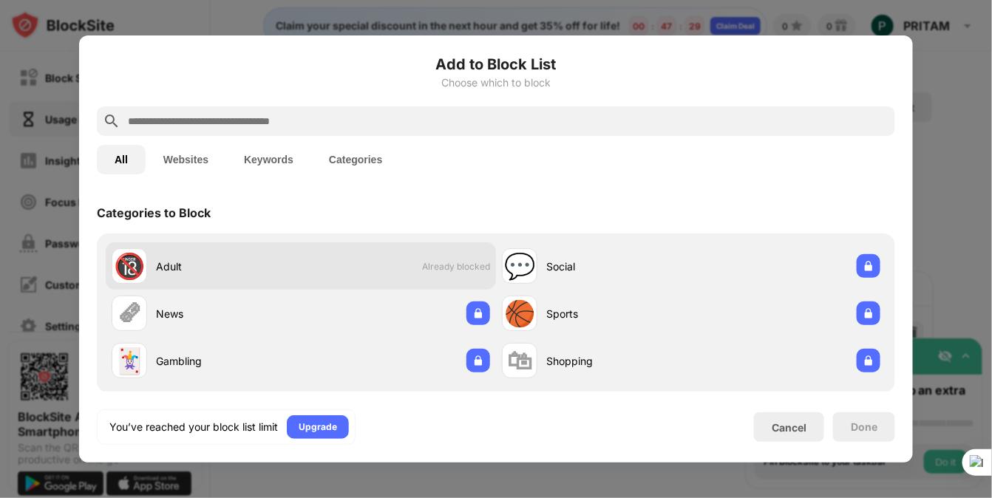
click at [449, 265] on span "Already blocked" at bounding box center [456, 266] width 68 height 11
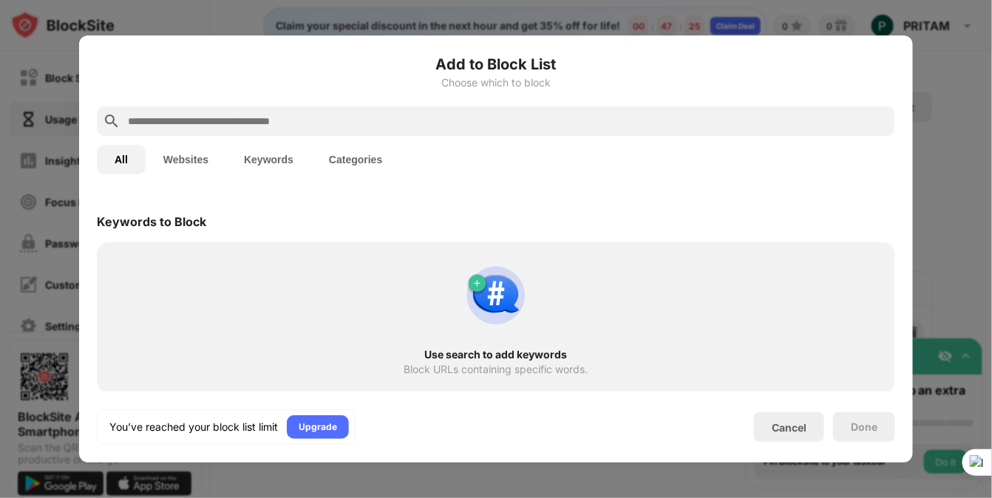
scroll to position [763, 0]
click at [800, 427] on div "Cancel" at bounding box center [789, 427] width 35 height 13
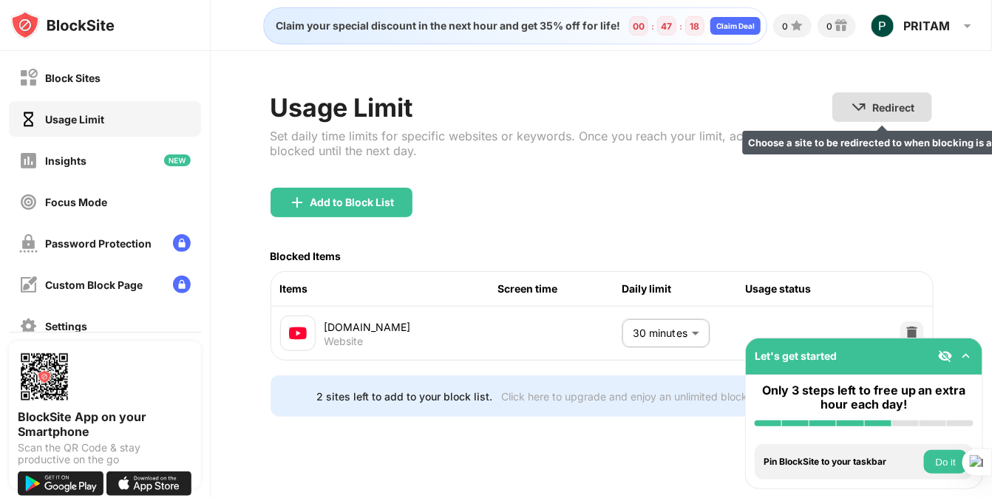
click at [866, 109] on img at bounding box center [859, 107] width 18 height 18
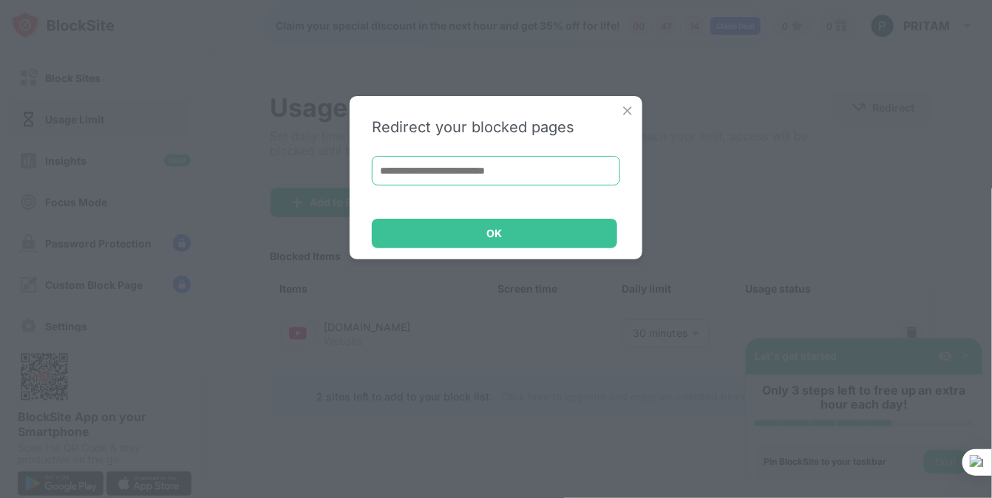
click at [469, 179] on input at bounding box center [496, 171] width 248 height 30
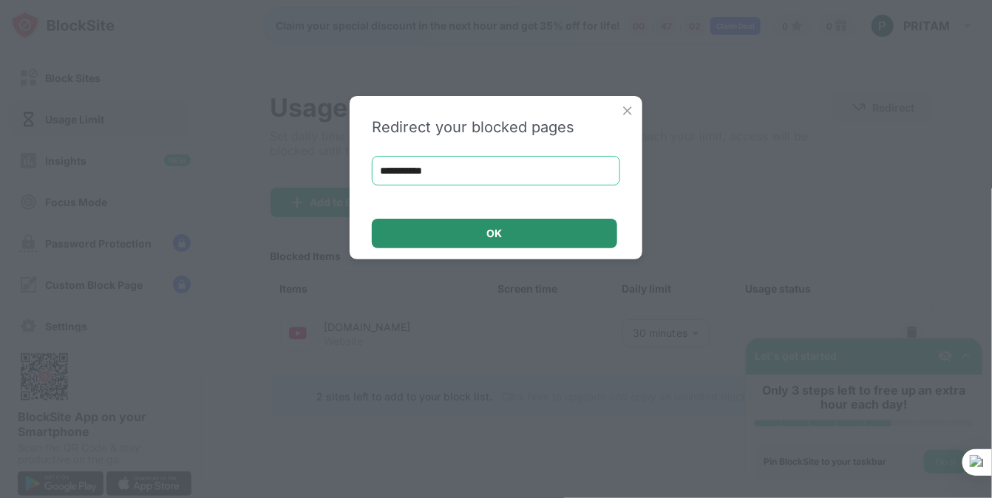
type input "**********"
click at [470, 235] on div "OK" at bounding box center [494, 234] width 245 height 30
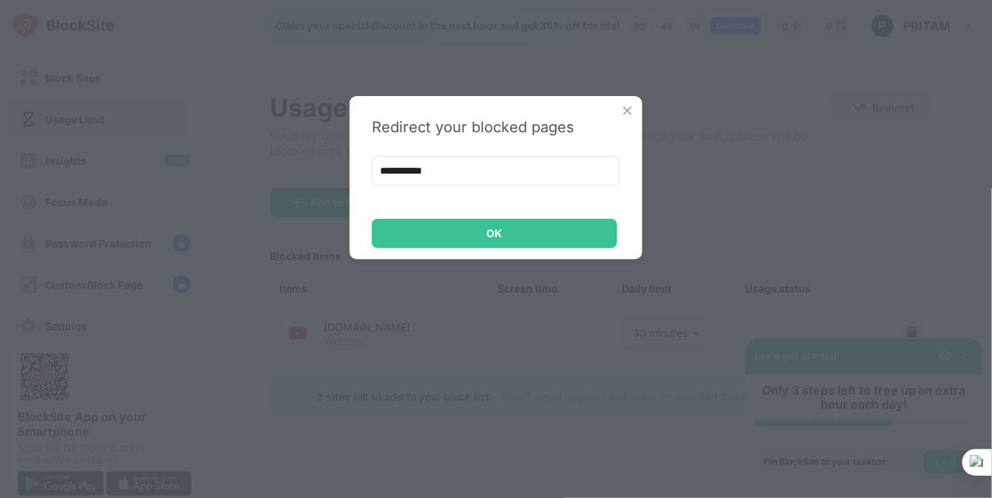
click at [631, 110] on img at bounding box center [627, 110] width 15 height 15
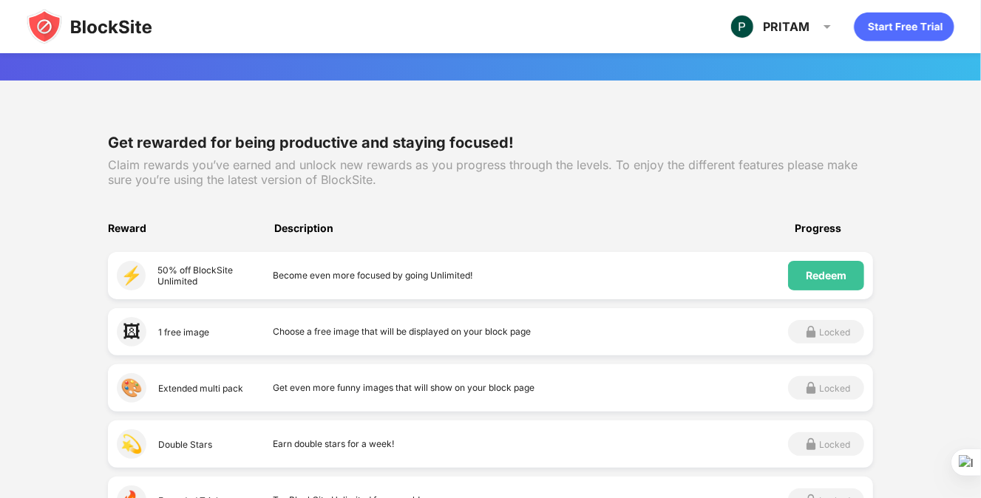
scroll to position [148, 0]
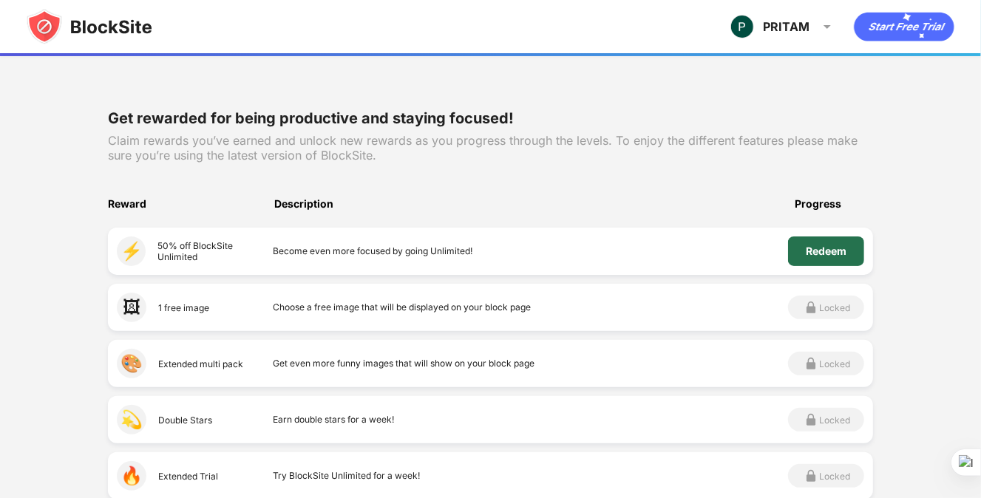
click at [794, 247] on div "Redeem" at bounding box center [826, 252] width 76 height 30
